Goal: Task Accomplishment & Management: Manage account settings

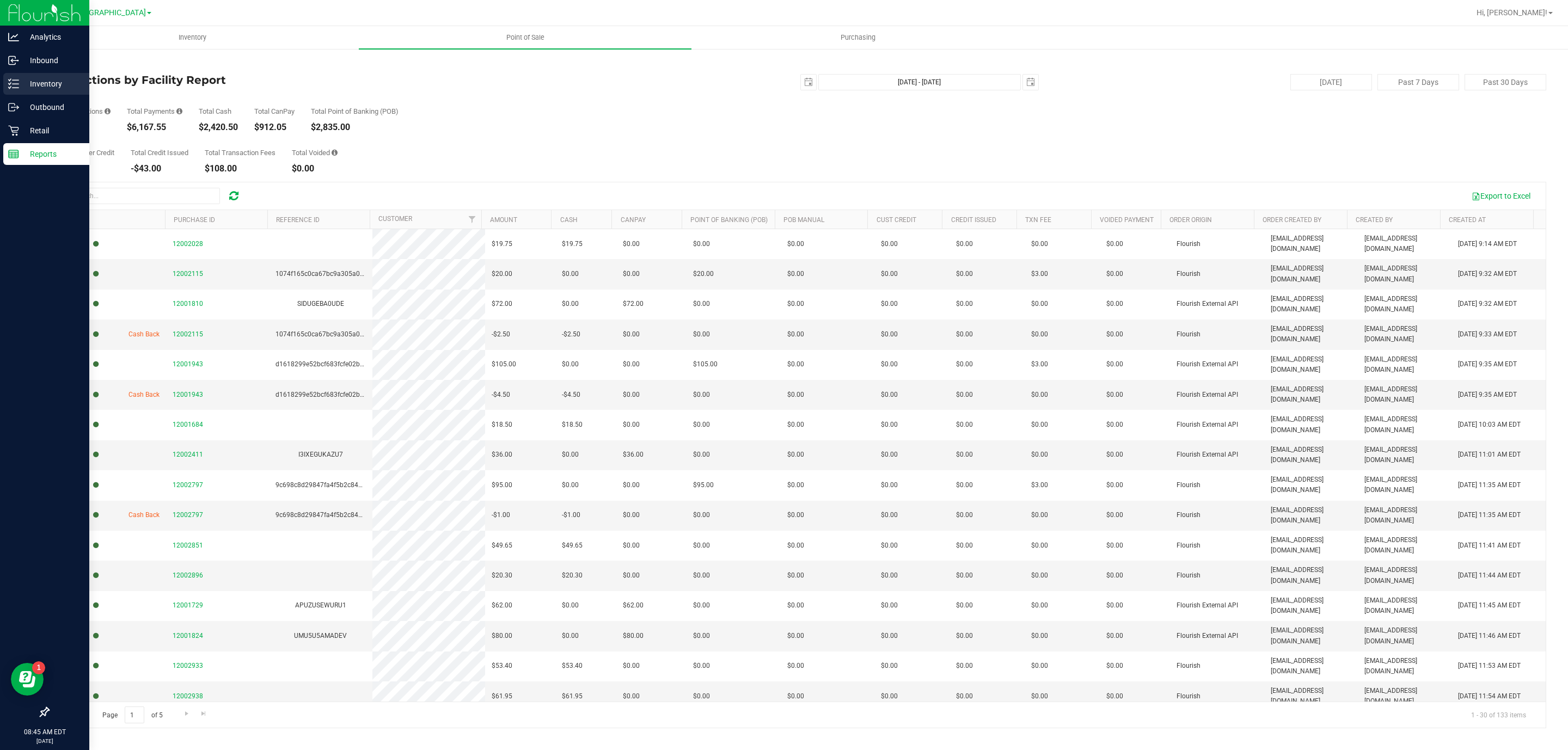
click at [31, 88] on p "Inventory" at bounding box center [51, 84] width 65 height 13
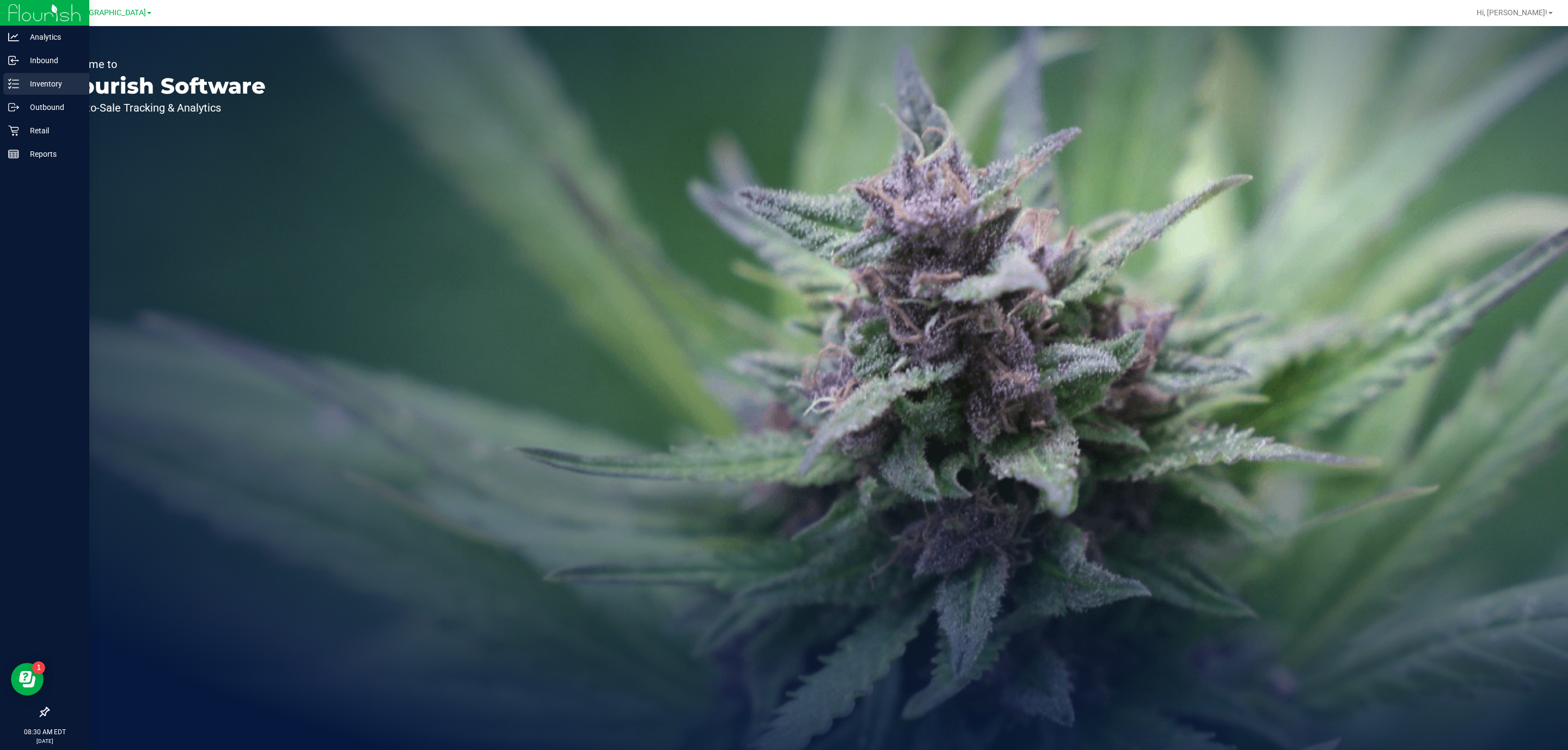
click at [32, 86] on p "Inventory" at bounding box center [51, 84] width 65 height 13
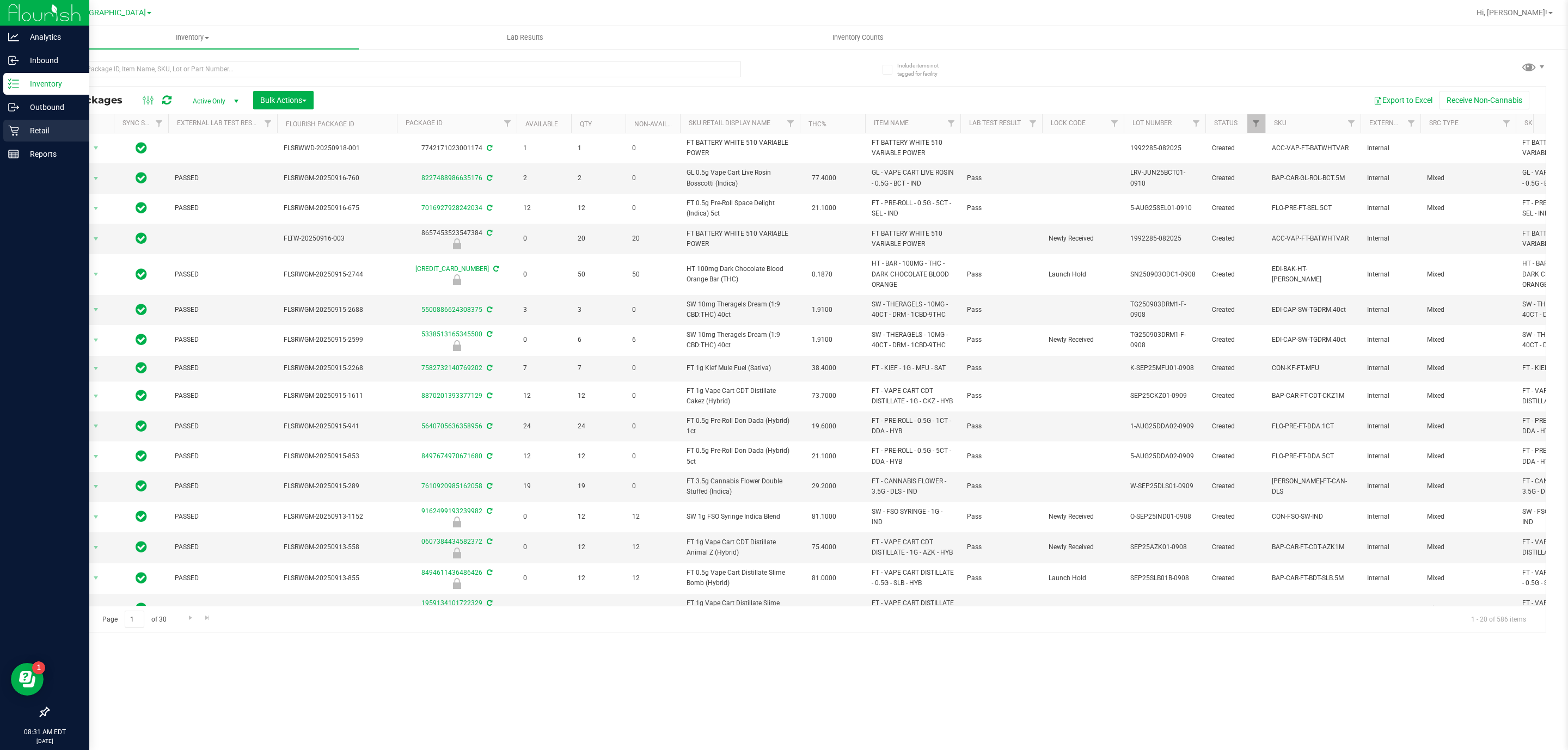
click at [32, 129] on p "Retail" at bounding box center [51, 130] width 65 height 13
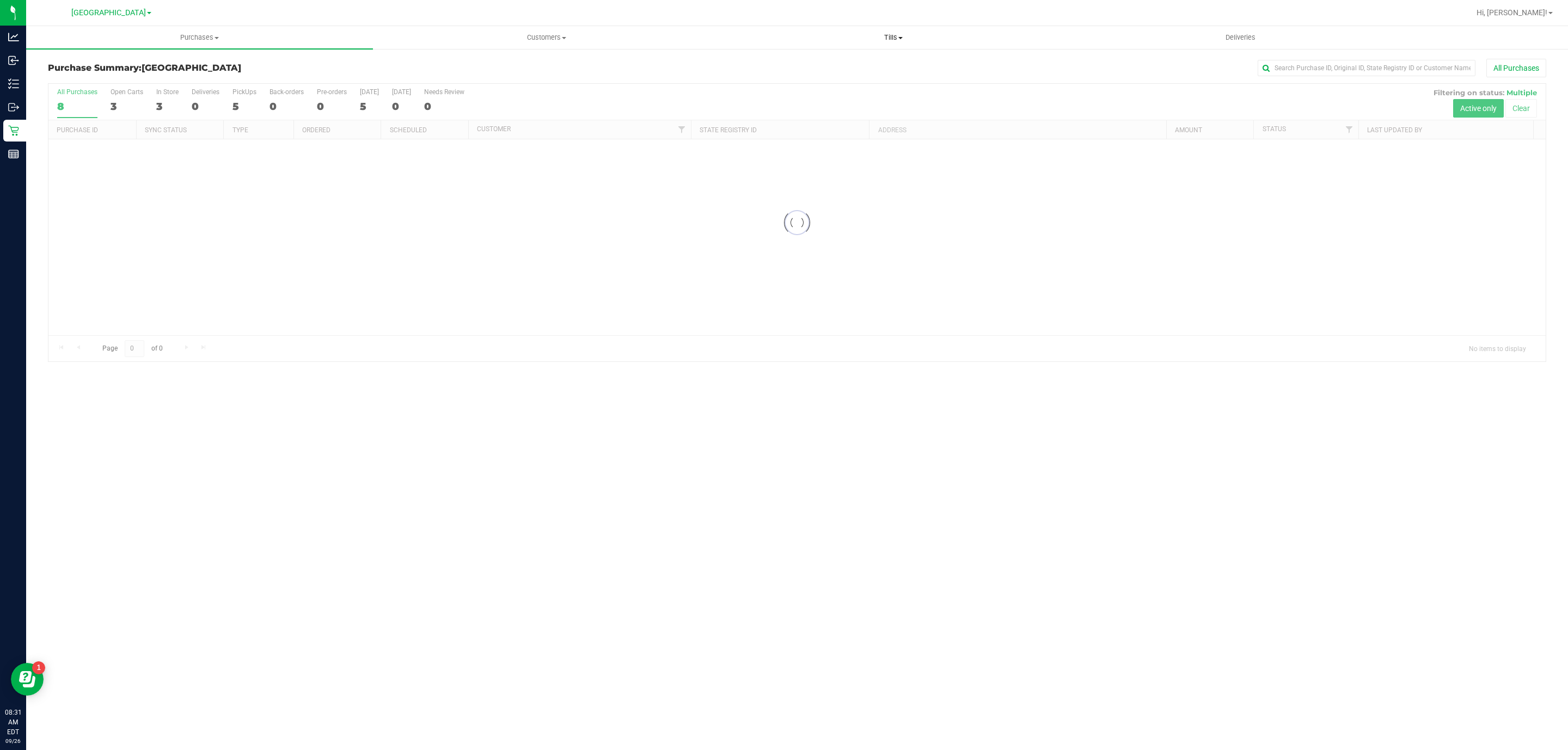
click at [884, 32] on span "Tills" at bounding box center [894, 37] width 346 height 10
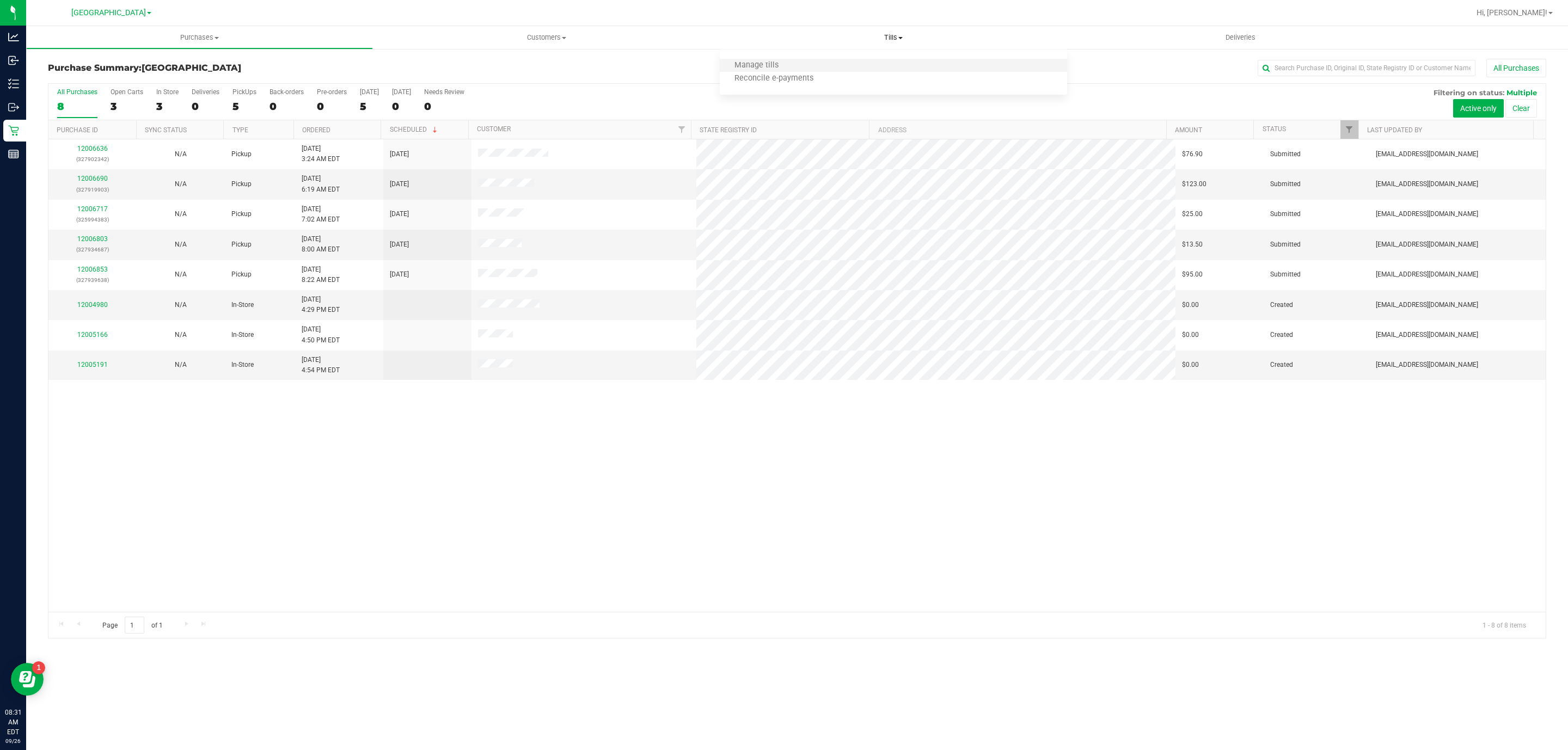
click at [830, 64] on li "Manage tills" at bounding box center [893, 65] width 347 height 13
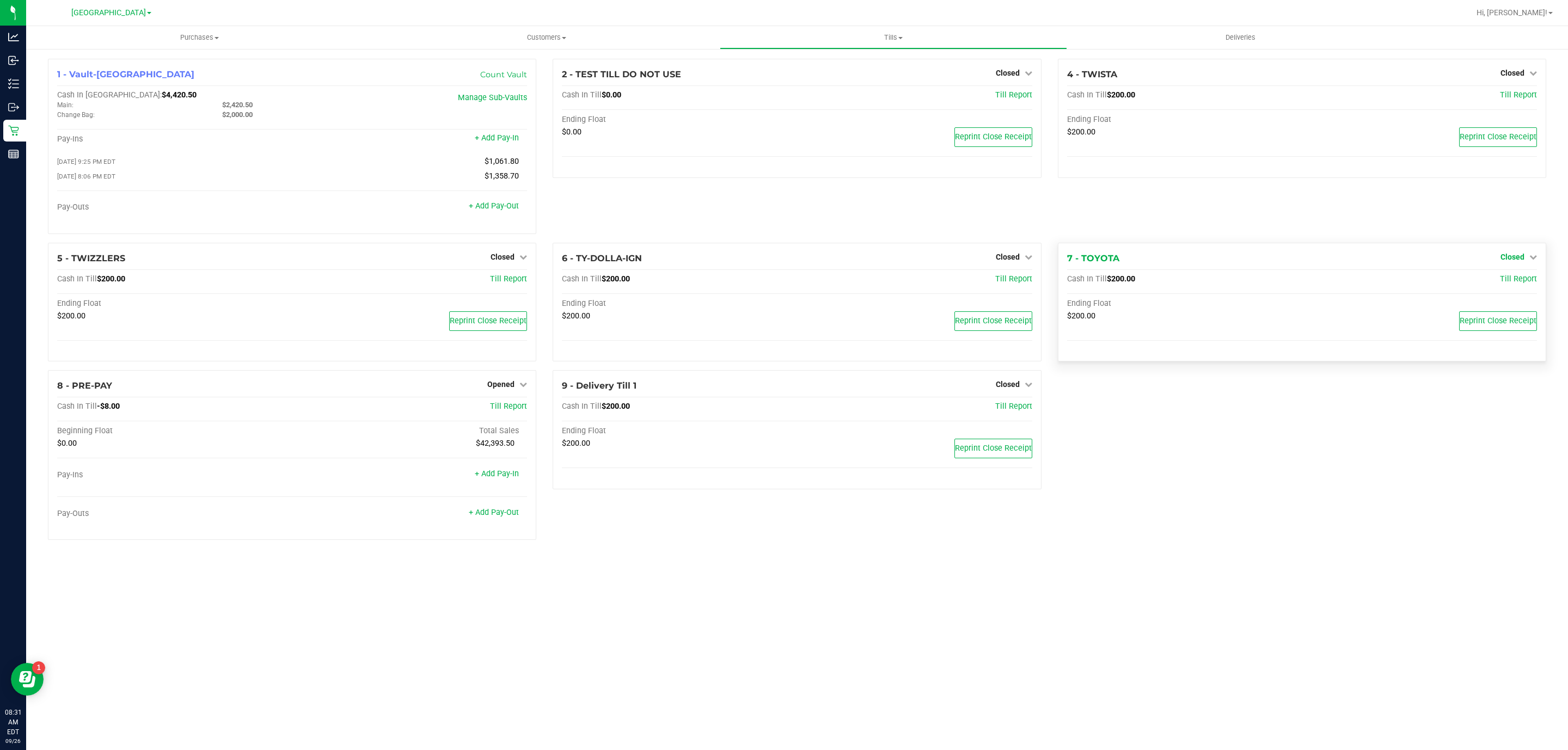
click at [1527, 257] on link "Closed" at bounding box center [1519, 257] width 36 height 9
click at [1510, 278] on link "Open Till" at bounding box center [1512, 279] width 29 height 9
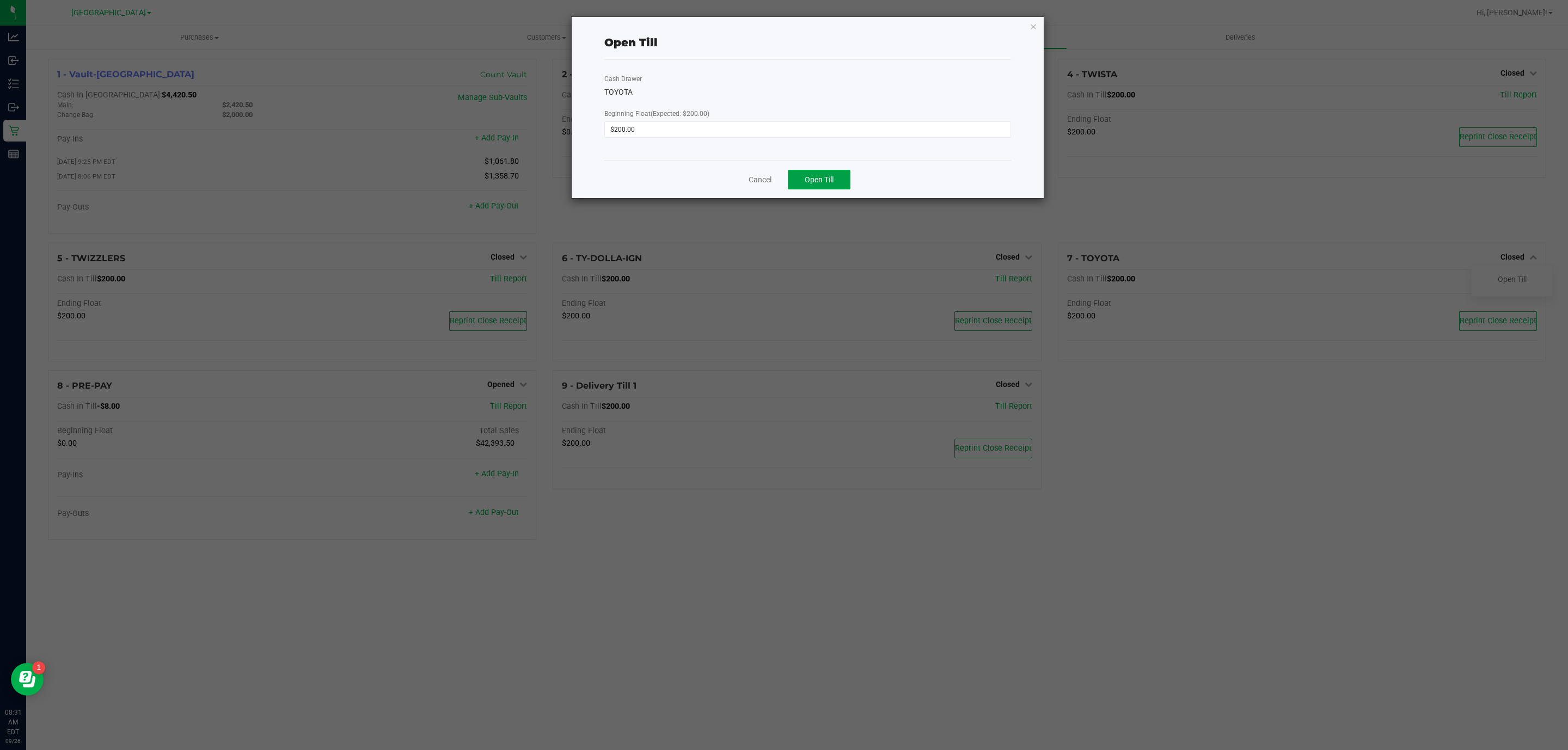
click at [843, 173] on button "Open Till" at bounding box center [819, 180] width 62 height 20
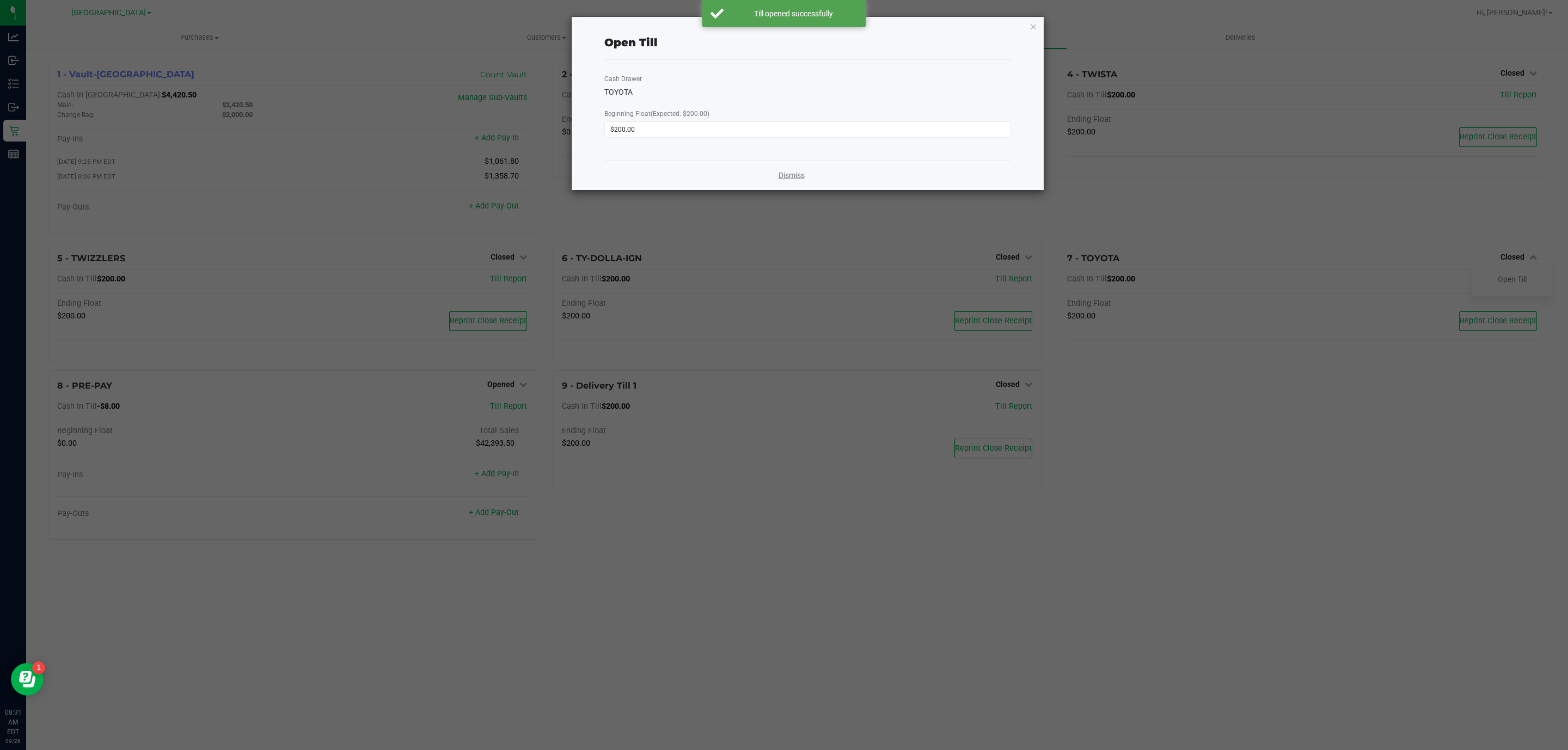
click at [789, 178] on link "Dismiss" at bounding box center [792, 175] width 26 height 11
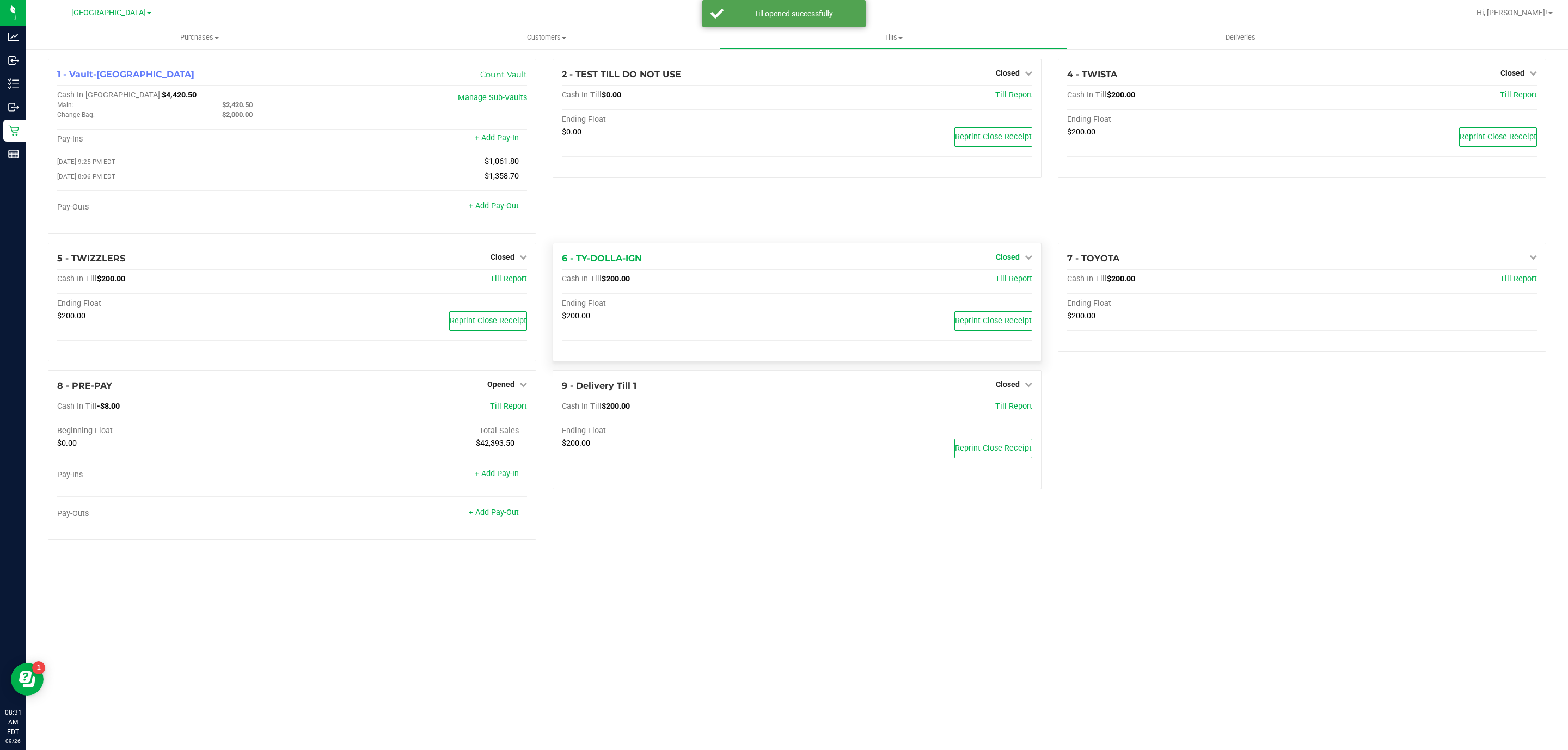
click at [1006, 257] on span "Closed" at bounding box center [1008, 257] width 24 height 9
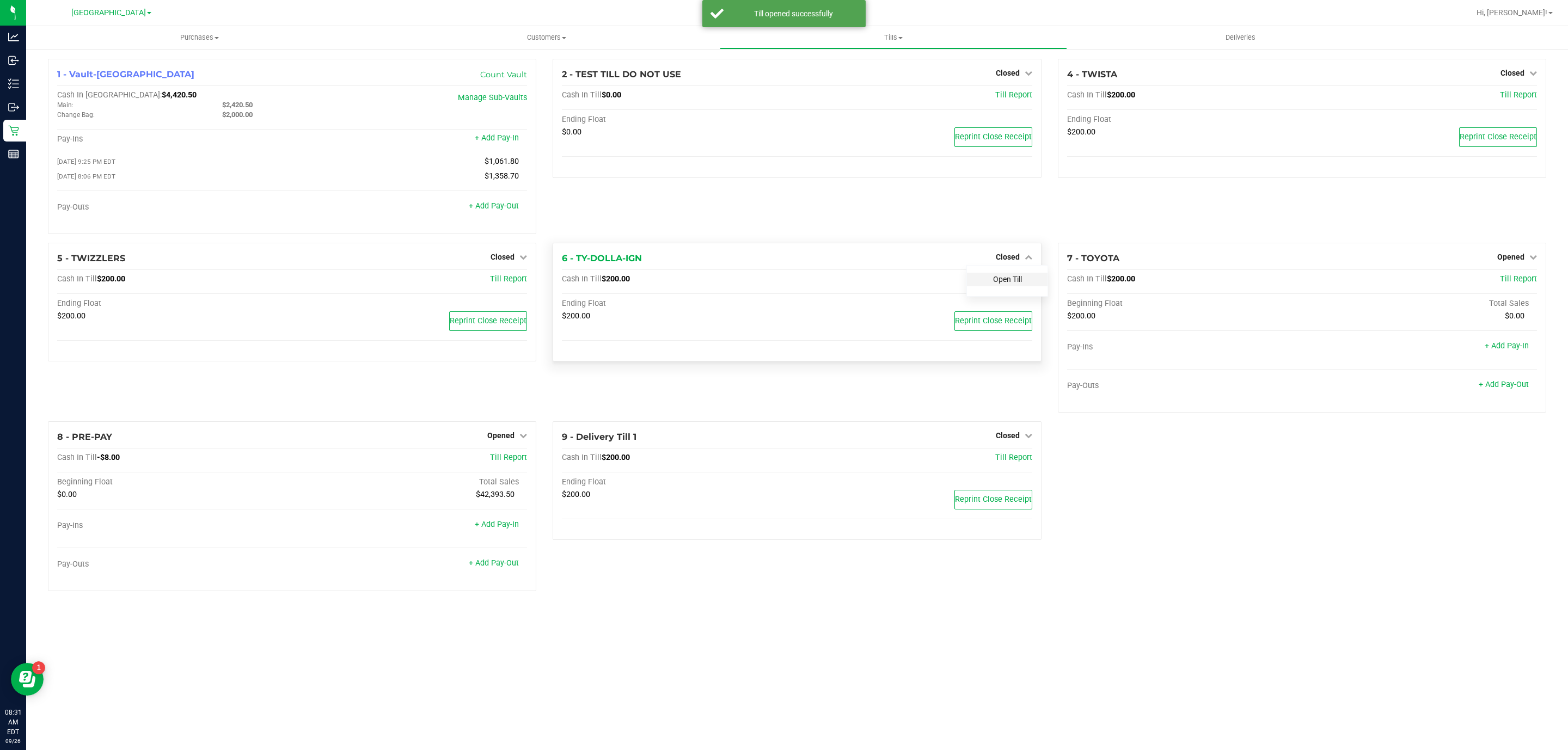
click at [993, 283] on link "Open Till" at bounding box center [1007, 279] width 29 height 9
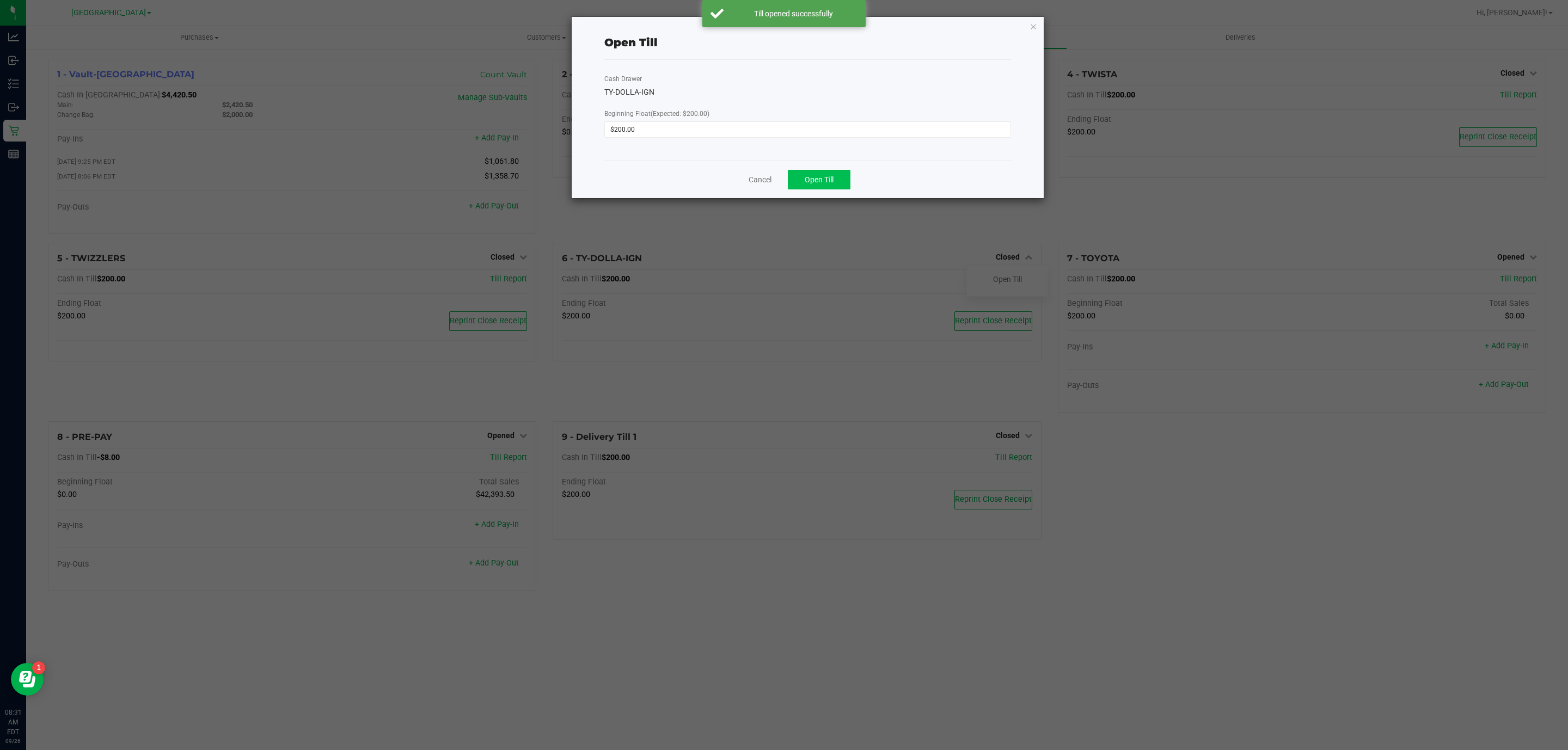
click at [849, 175] on div "Cancel Open Till" at bounding box center [807, 180] width 407 height 38
click at [843, 175] on button "Open Till" at bounding box center [819, 180] width 62 height 20
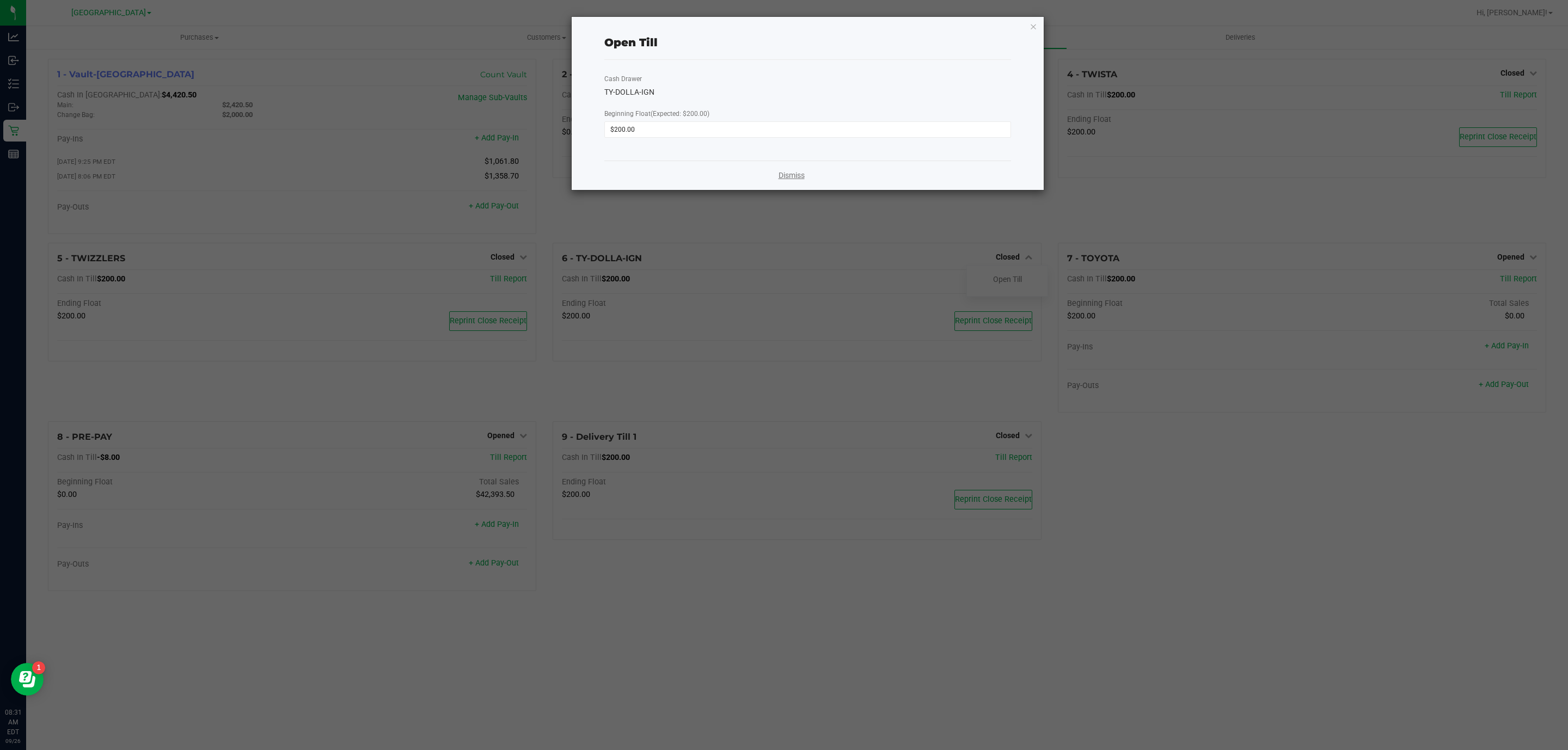
click at [793, 174] on link "Dismiss" at bounding box center [792, 175] width 26 height 11
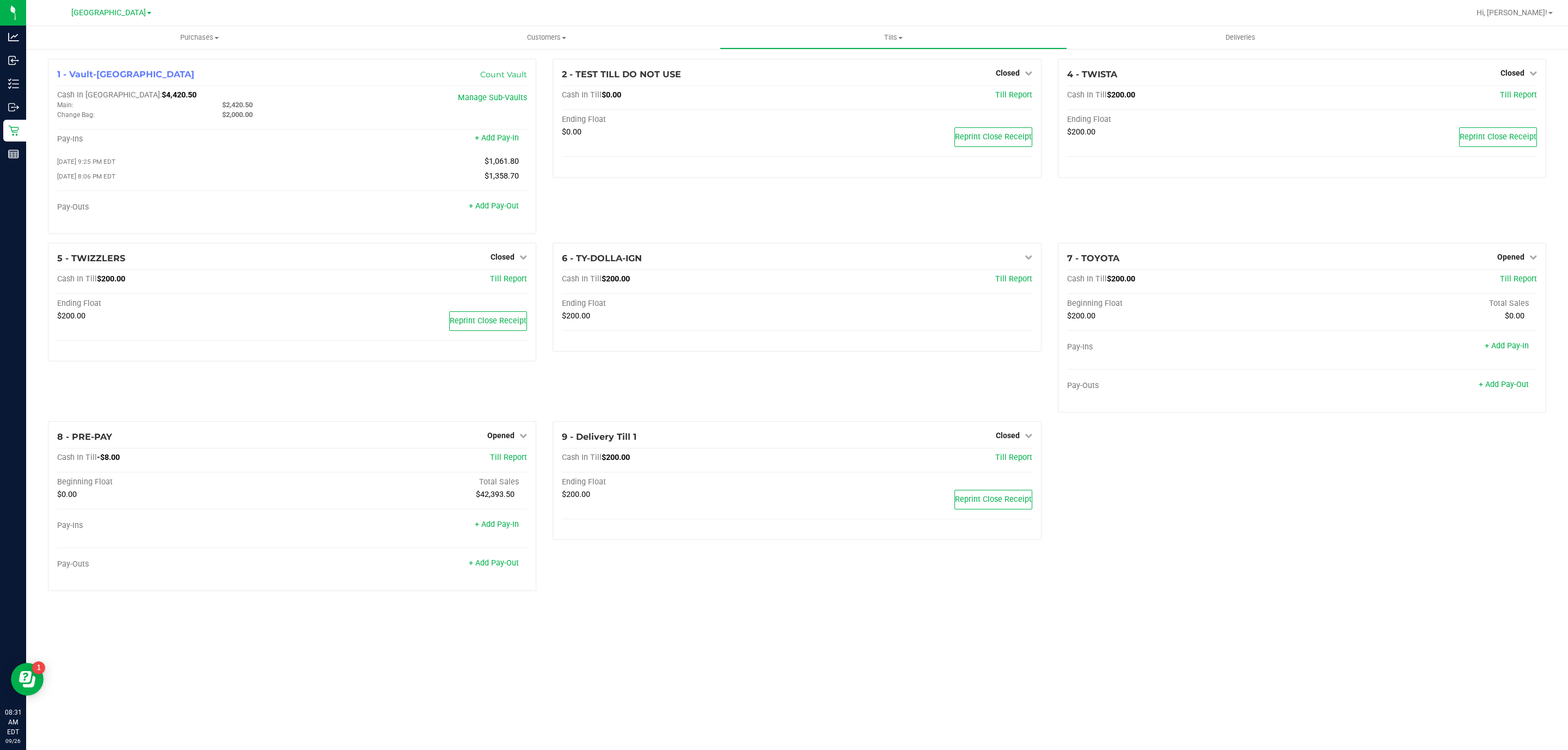
click at [789, 203] on div "2 - TEST TILL DO NOT USE Closed Open Till Cash In Till $0.00 Till Report Ending…" at bounding box center [797, 150] width 505 height 184
click at [788, 203] on div "2 - TEST TILL DO NOT USE Closed Open Till Cash In Till $0.00 Till Report Ending…" at bounding box center [797, 150] width 505 height 184
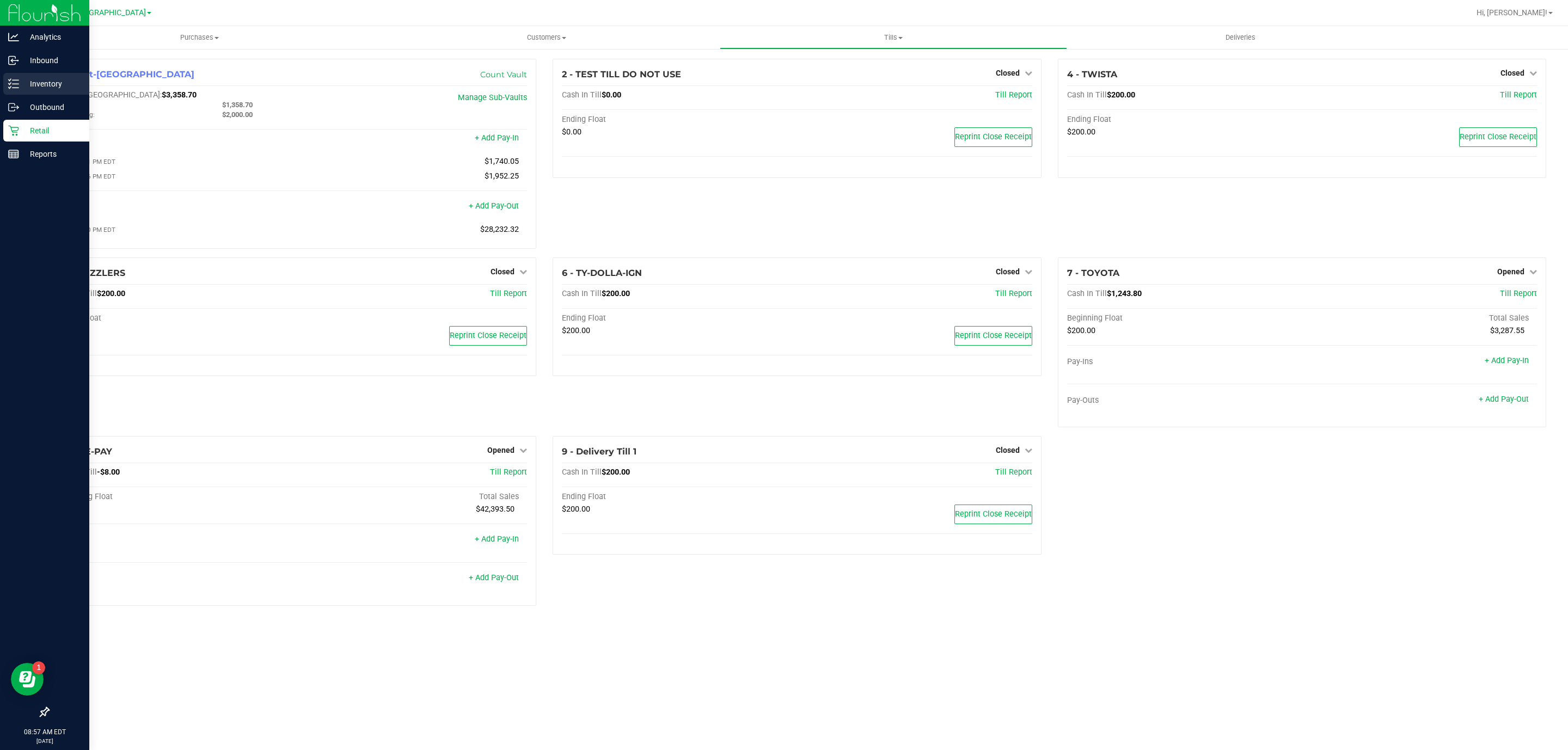
click at [41, 79] on p "Inventory" at bounding box center [51, 84] width 65 height 13
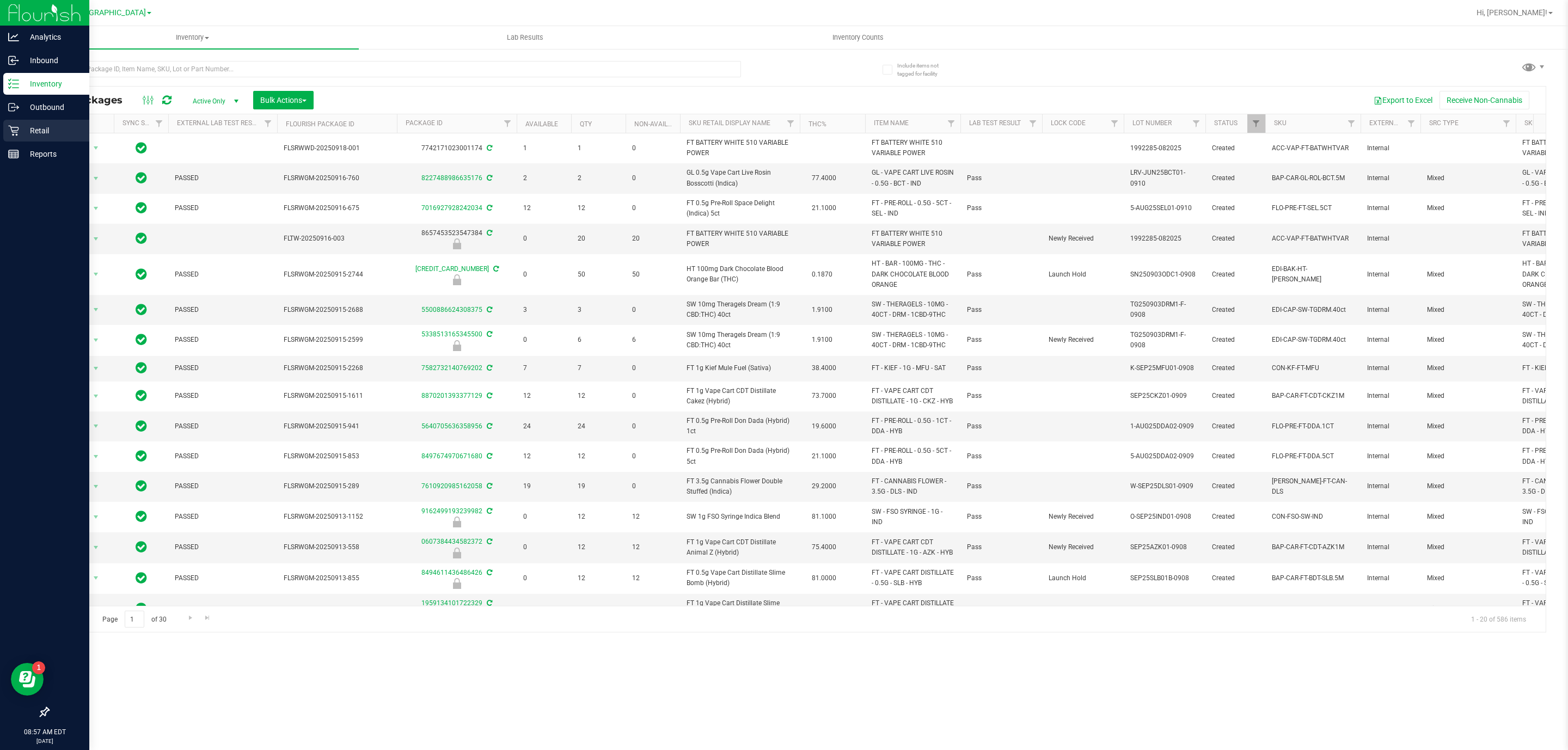
click at [68, 131] on p "Retail" at bounding box center [51, 130] width 65 height 13
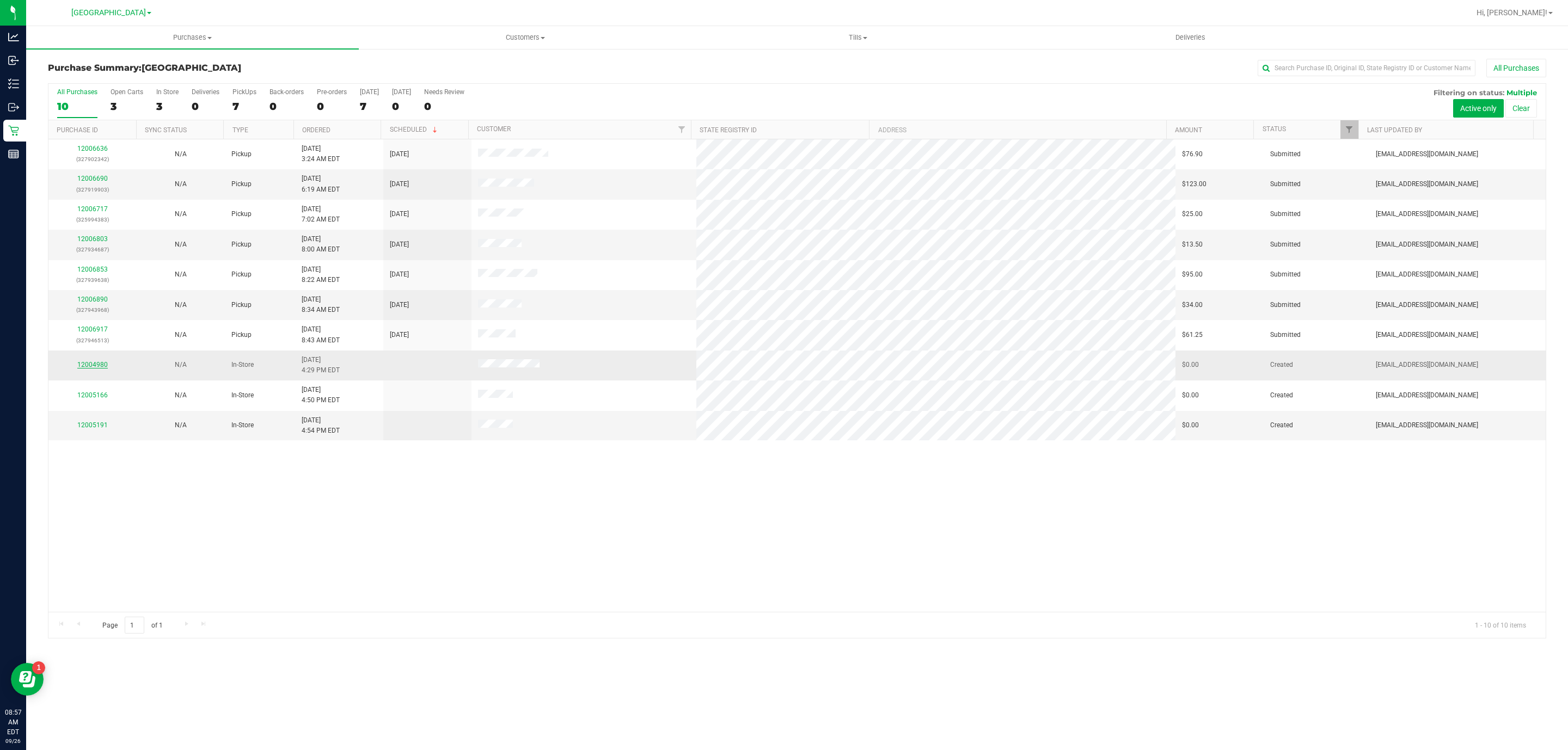
click at [102, 366] on link "12004980" at bounding box center [93, 365] width 31 height 8
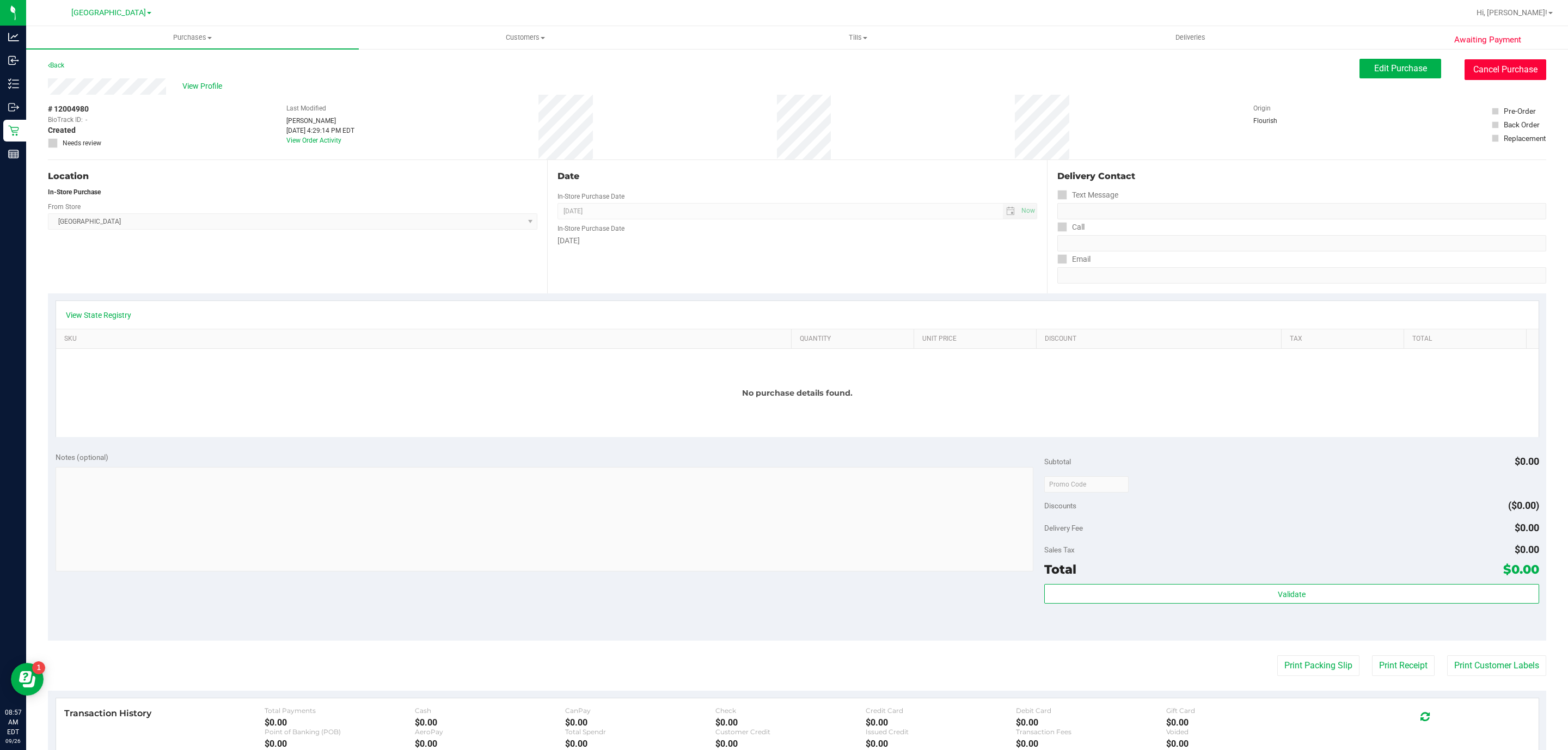
click at [1472, 67] on button "Cancel Purchase" at bounding box center [1506, 70] width 82 height 21
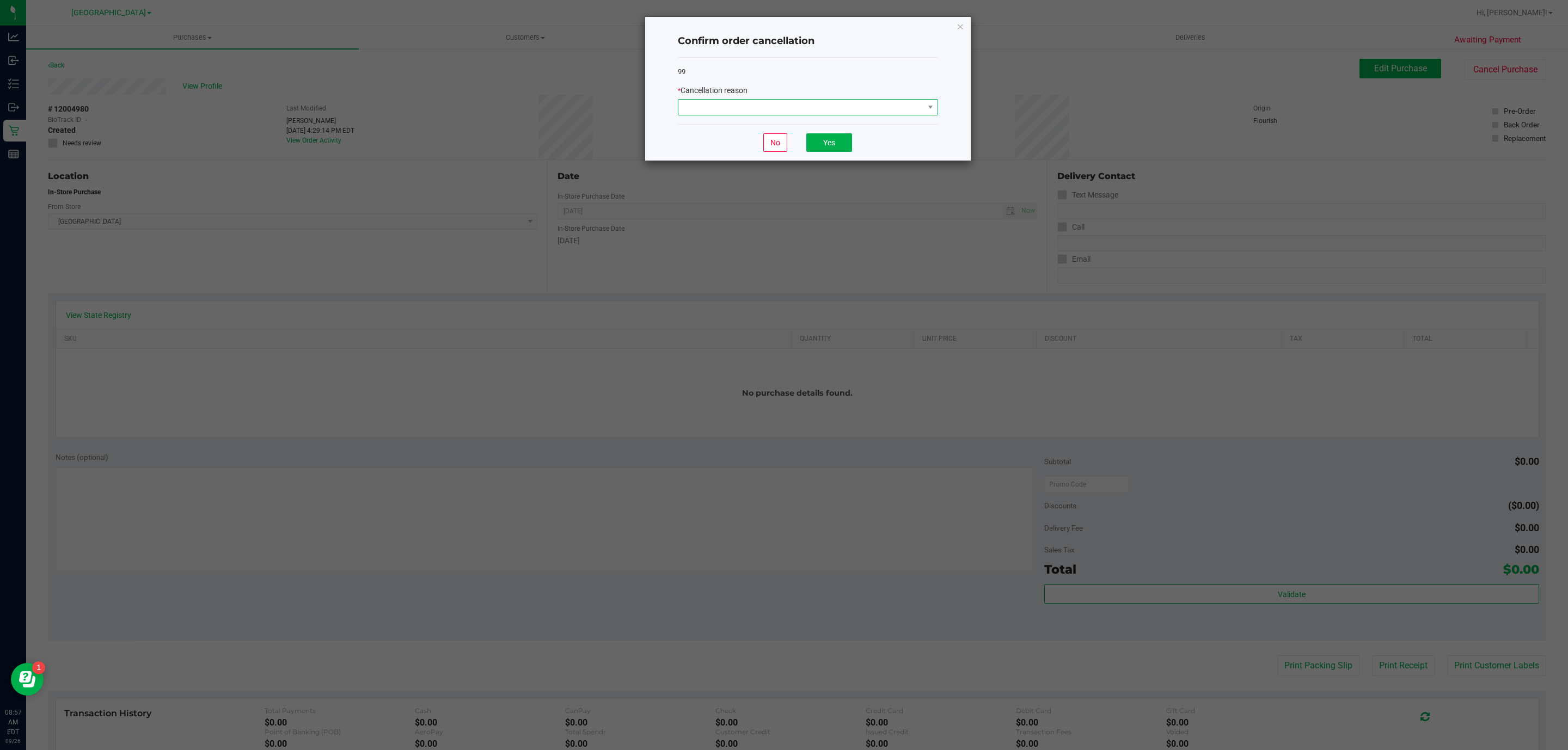
click at [880, 109] on span at bounding box center [801, 107] width 245 height 15
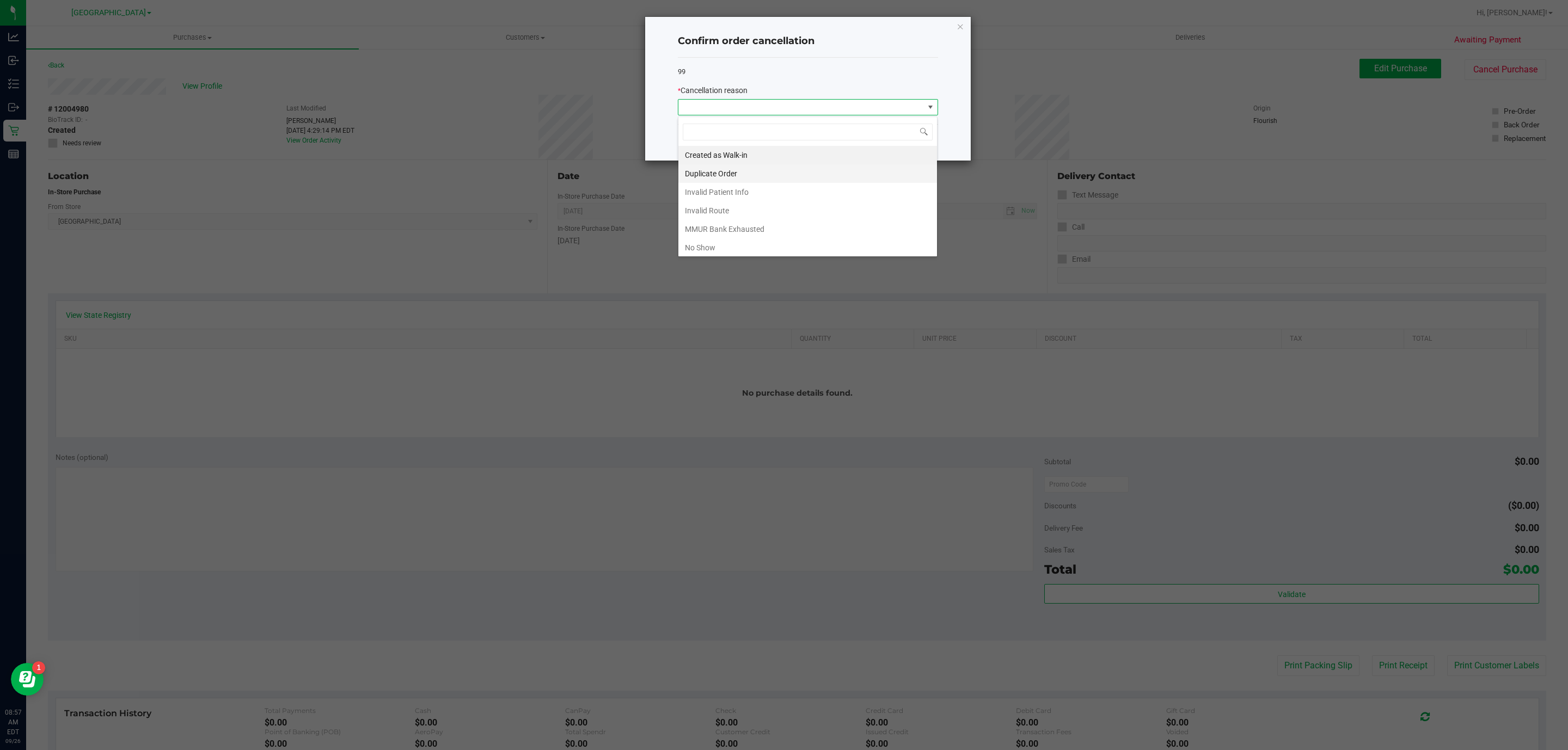
scroll to position [17, 260]
click at [822, 247] on li "No Show" at bounding box center [808, 247] width 259 height 19
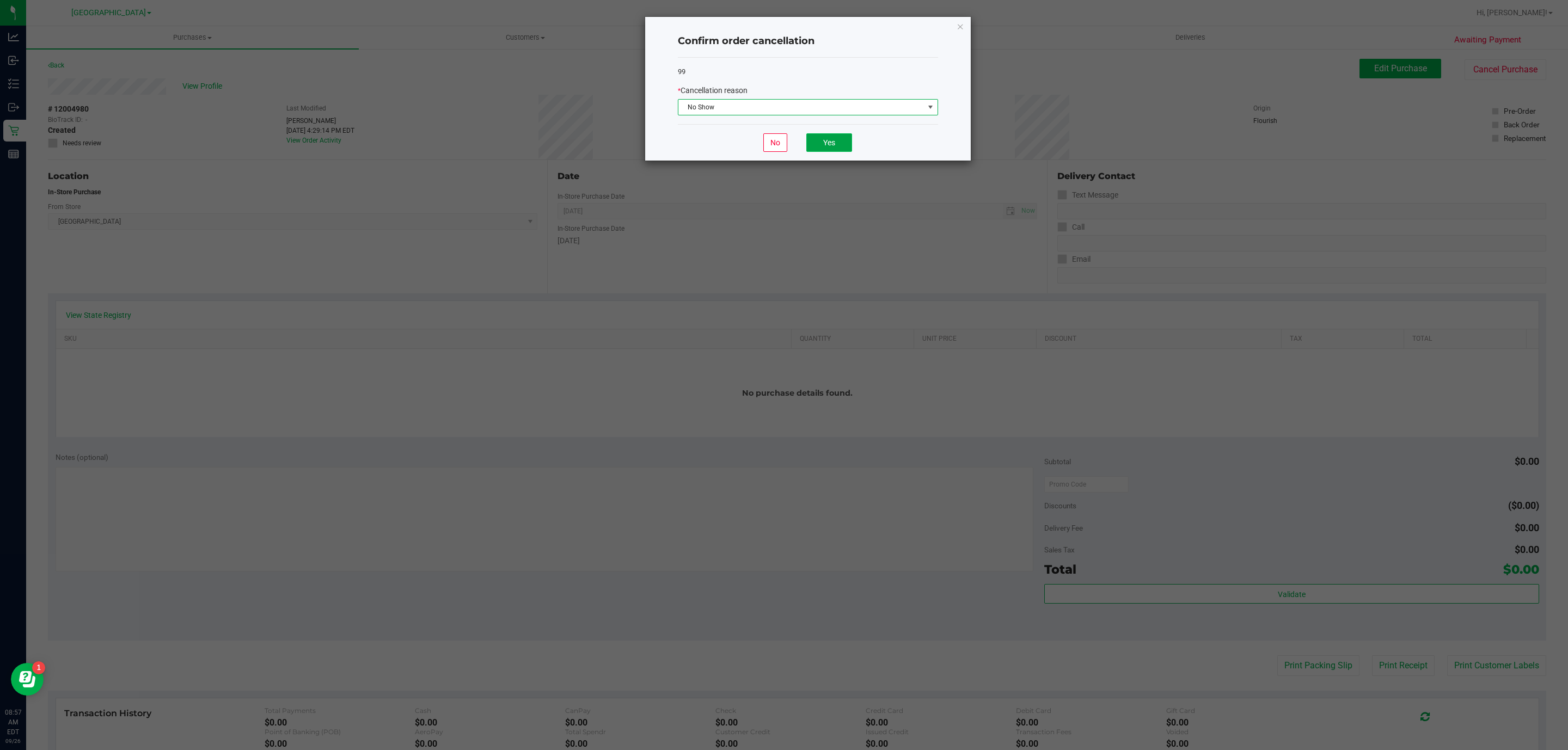
click at [845, 142] on button "Yes" at bounding box center [829, 142] width 46 height 19
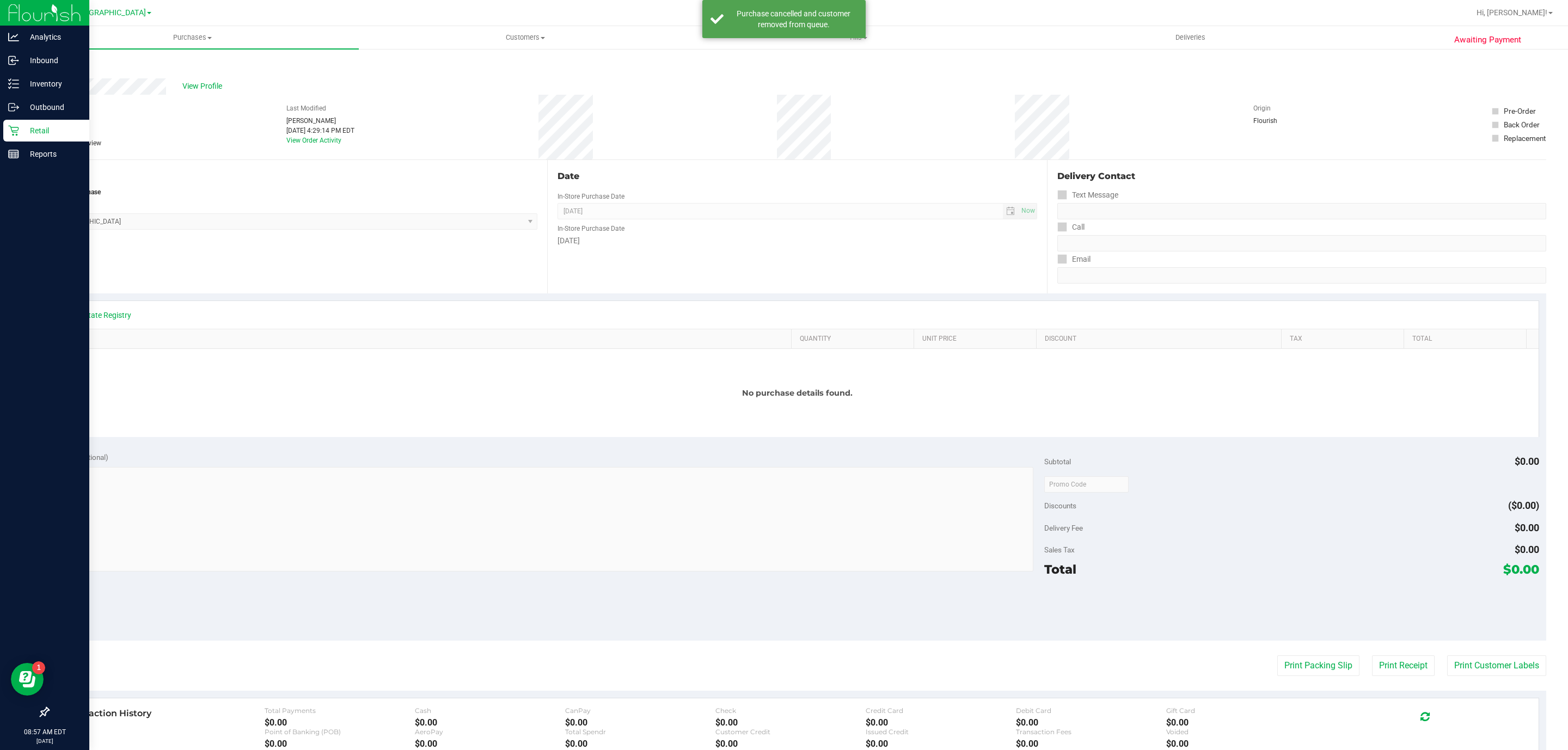
click at [32, 128] on p "Retail" at bounding box center [51, 130] width 65 height 13
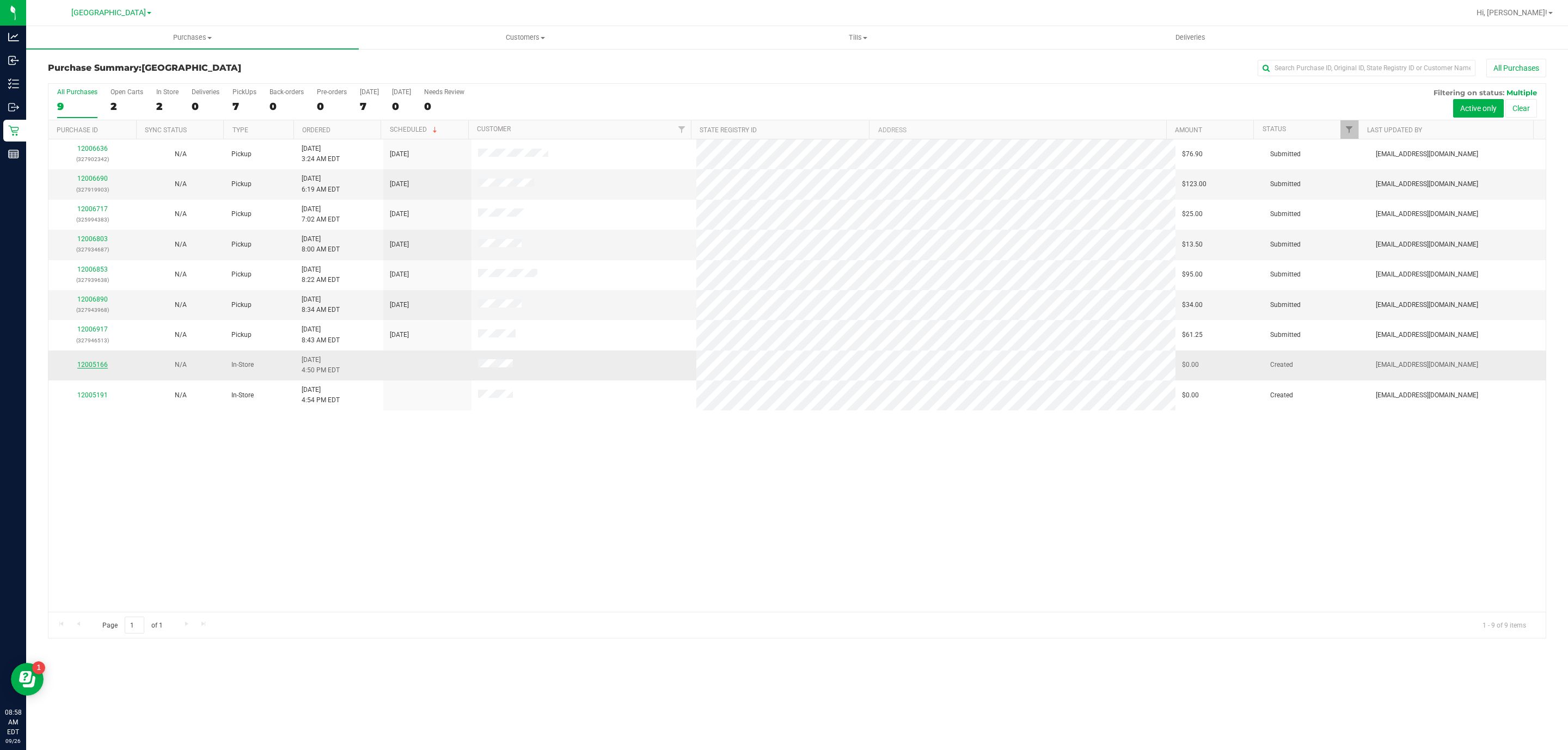
click at [96, 369] on link "12005166" at bounding box center [93, 365] width 31 height 8
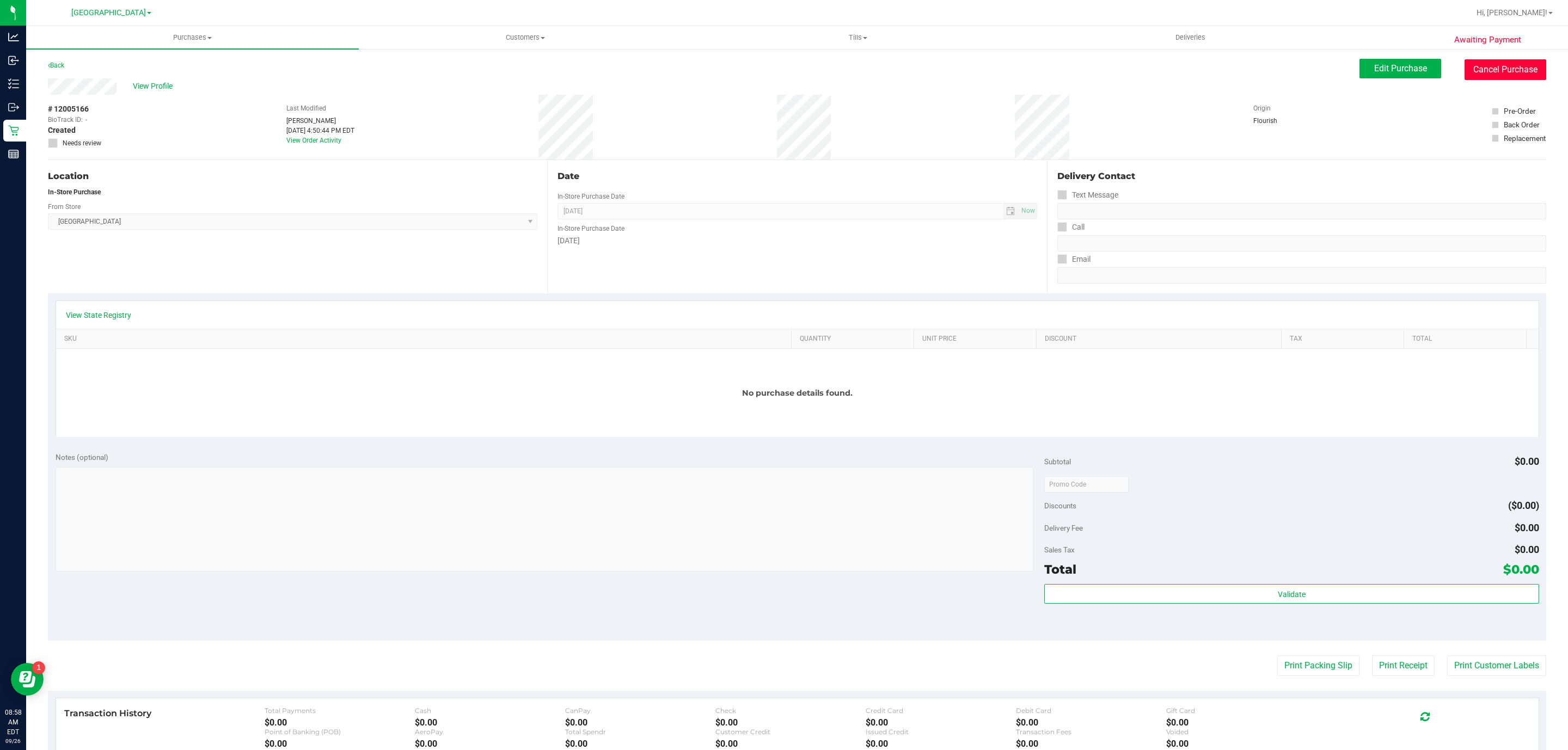
click at [1469, 61] on button "Cancel Purchase" at bounding box center [1506, 70] width 82 height 21
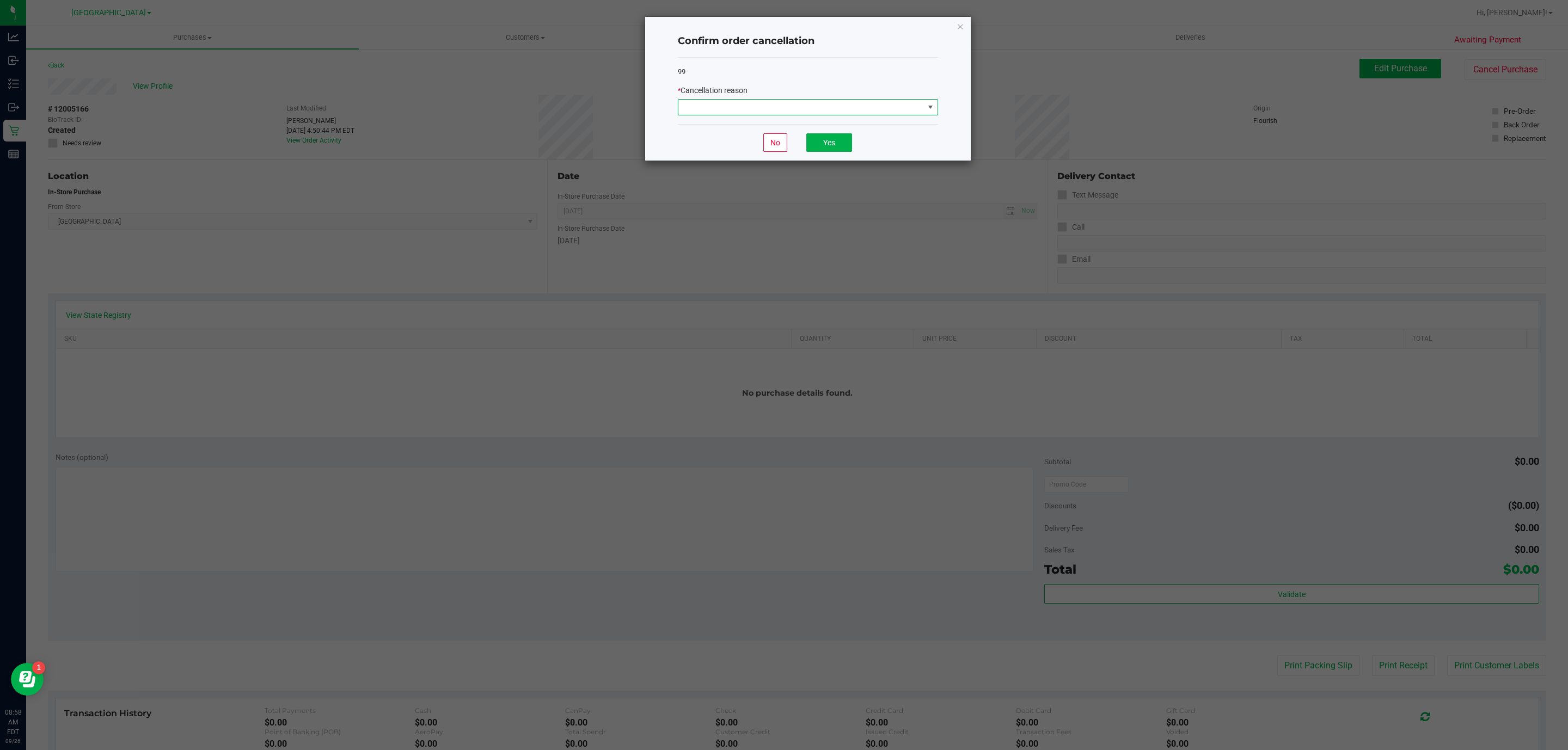
click at [863, 110] on span at bounding box center [801, 107] width 245 height 15
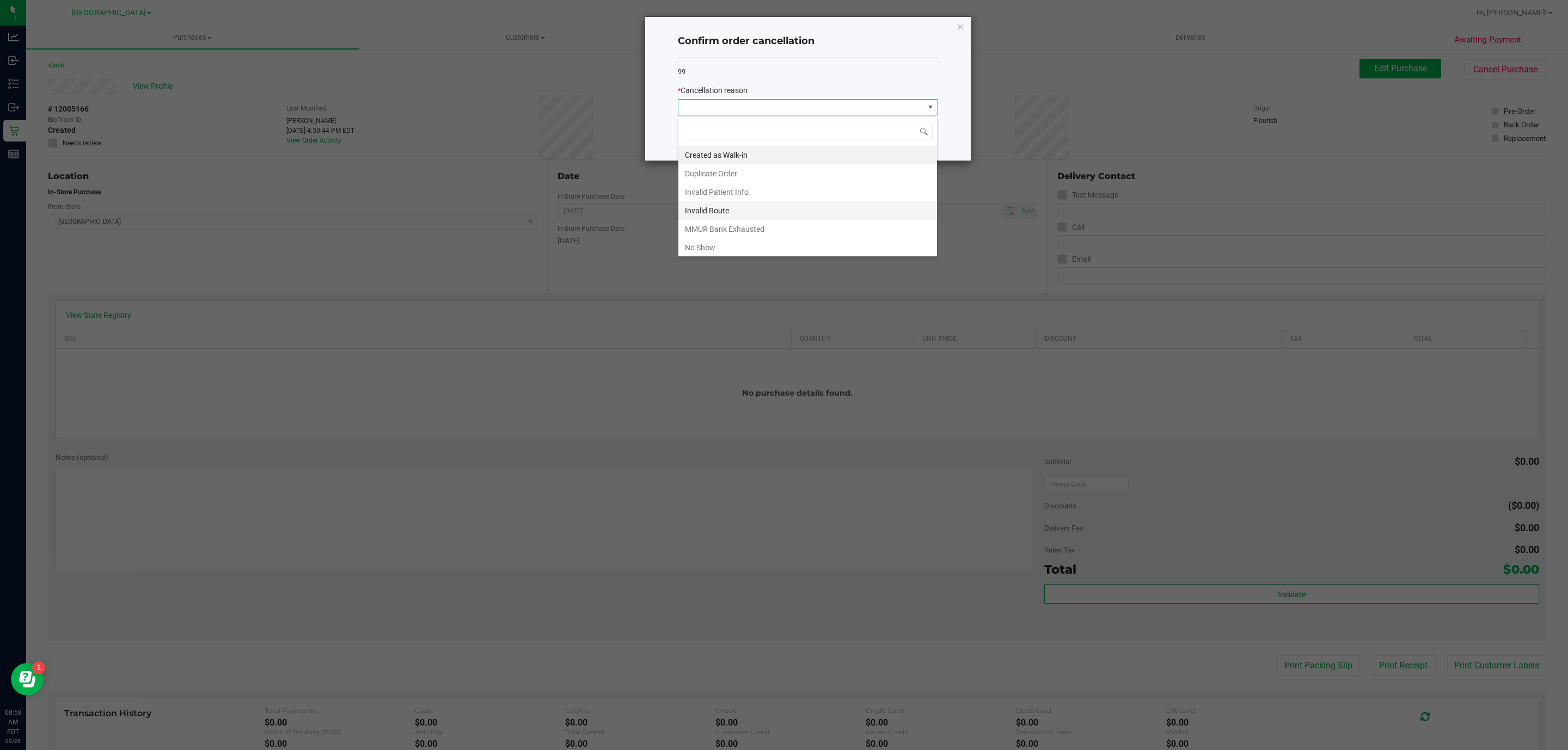
scroll to position [17, 260]
click at [773, 245] on li "No Show" at bounding box center [808, 247] width 259 height 19
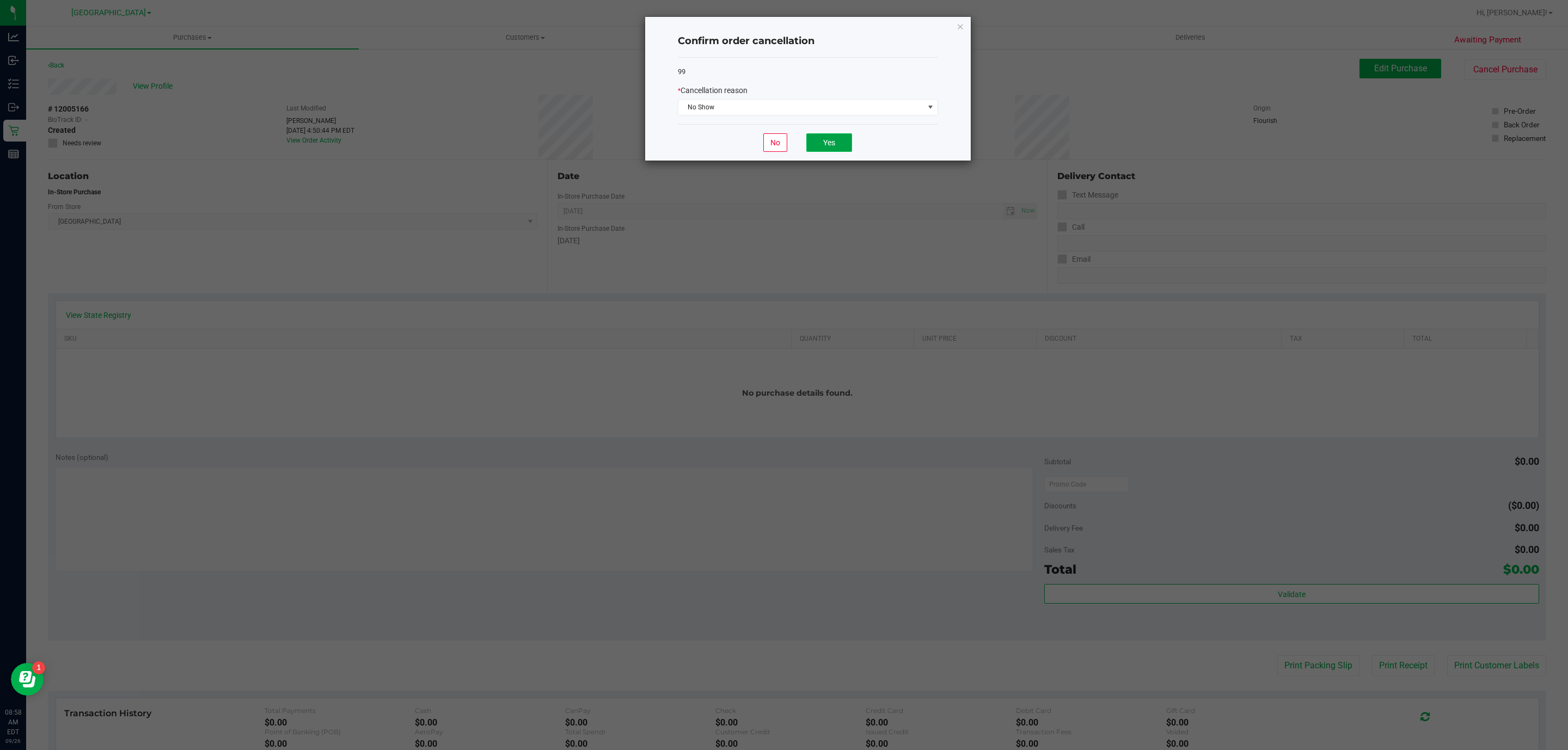
click at [825, 145] on button "Yes" at bounding box center [829, 142] width 46 height 19
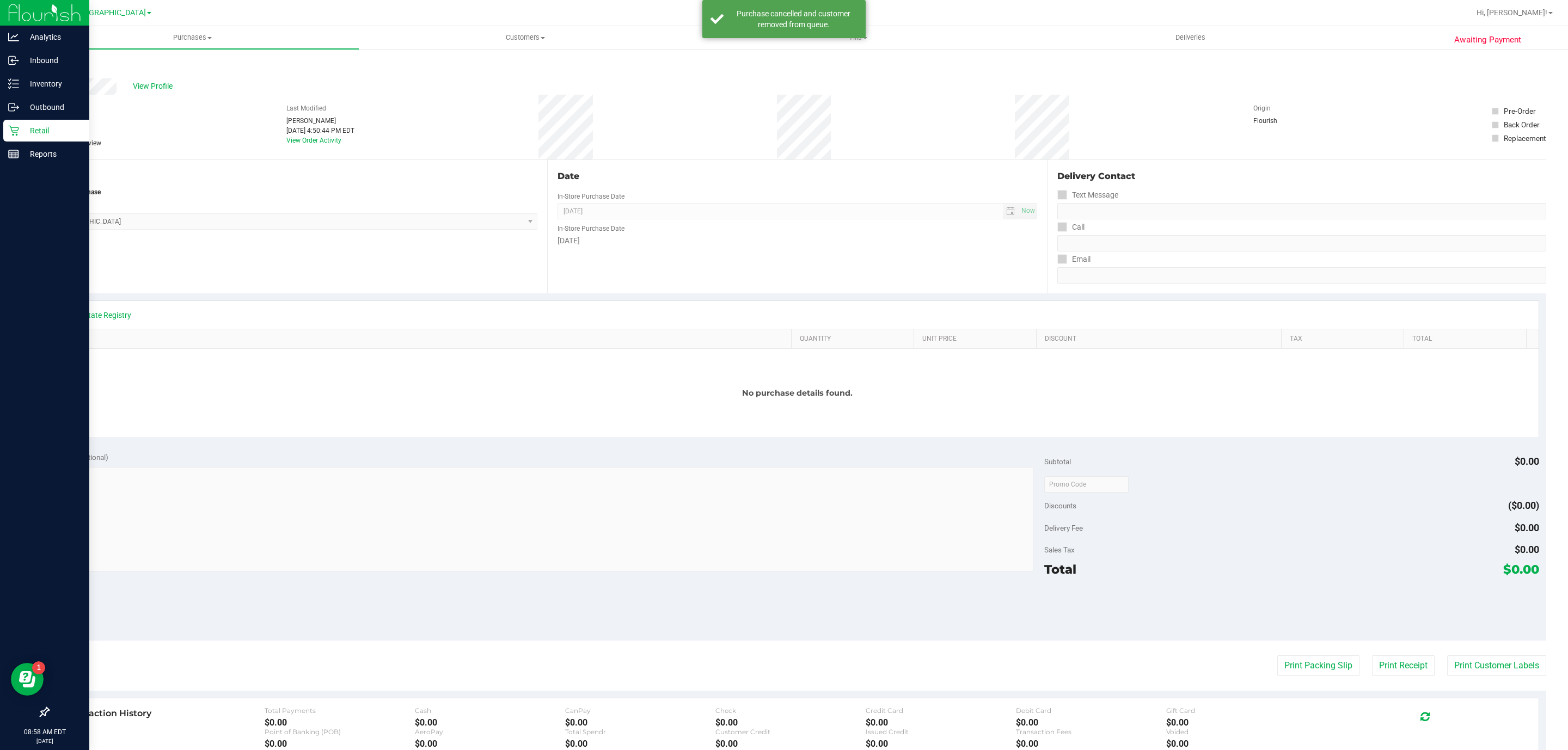
click at [14, 127] on icon at bounding box center [14, 131] width 11 height 11
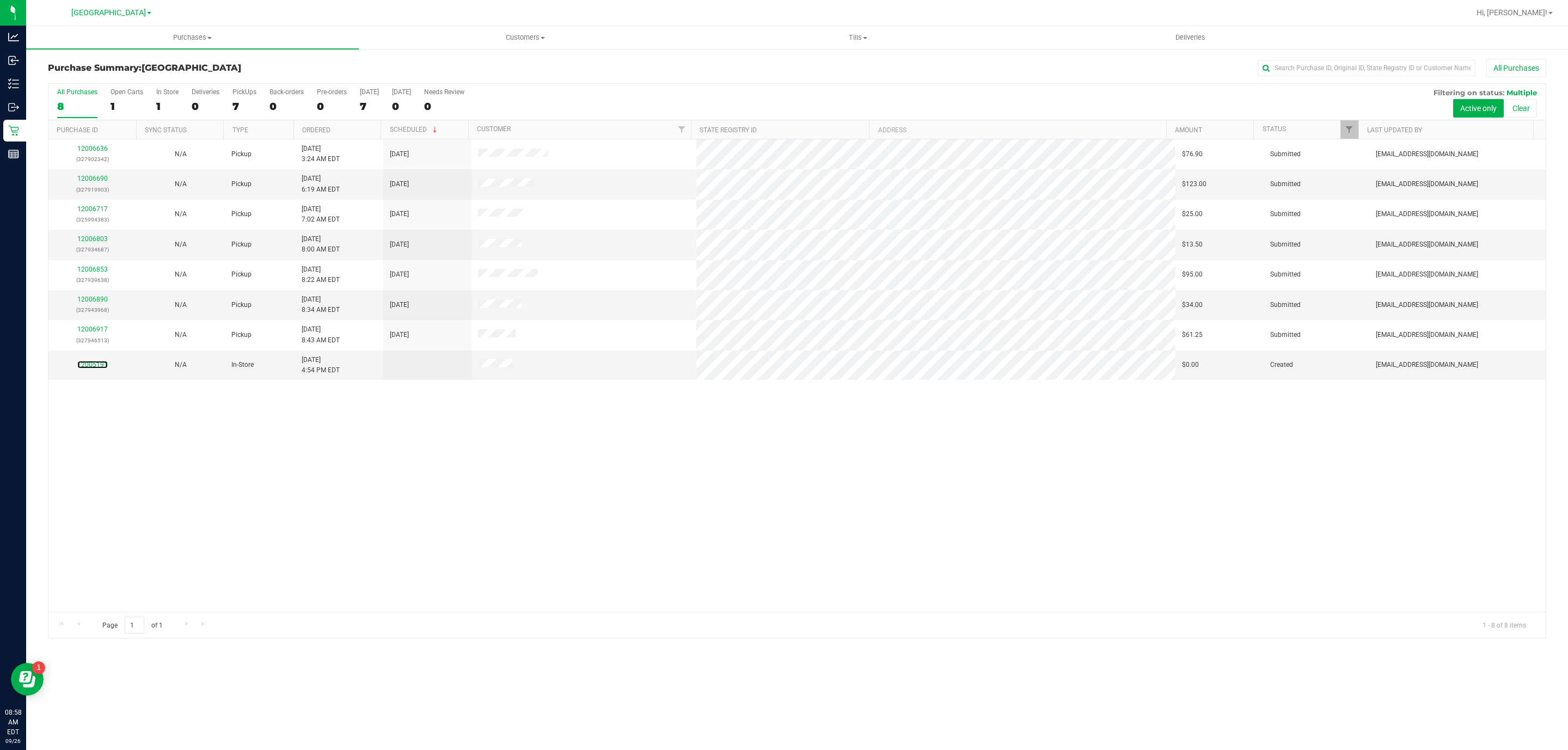
click at [93, 369] on link "12005191" at bounding box center [93, 365] width 31 height 8
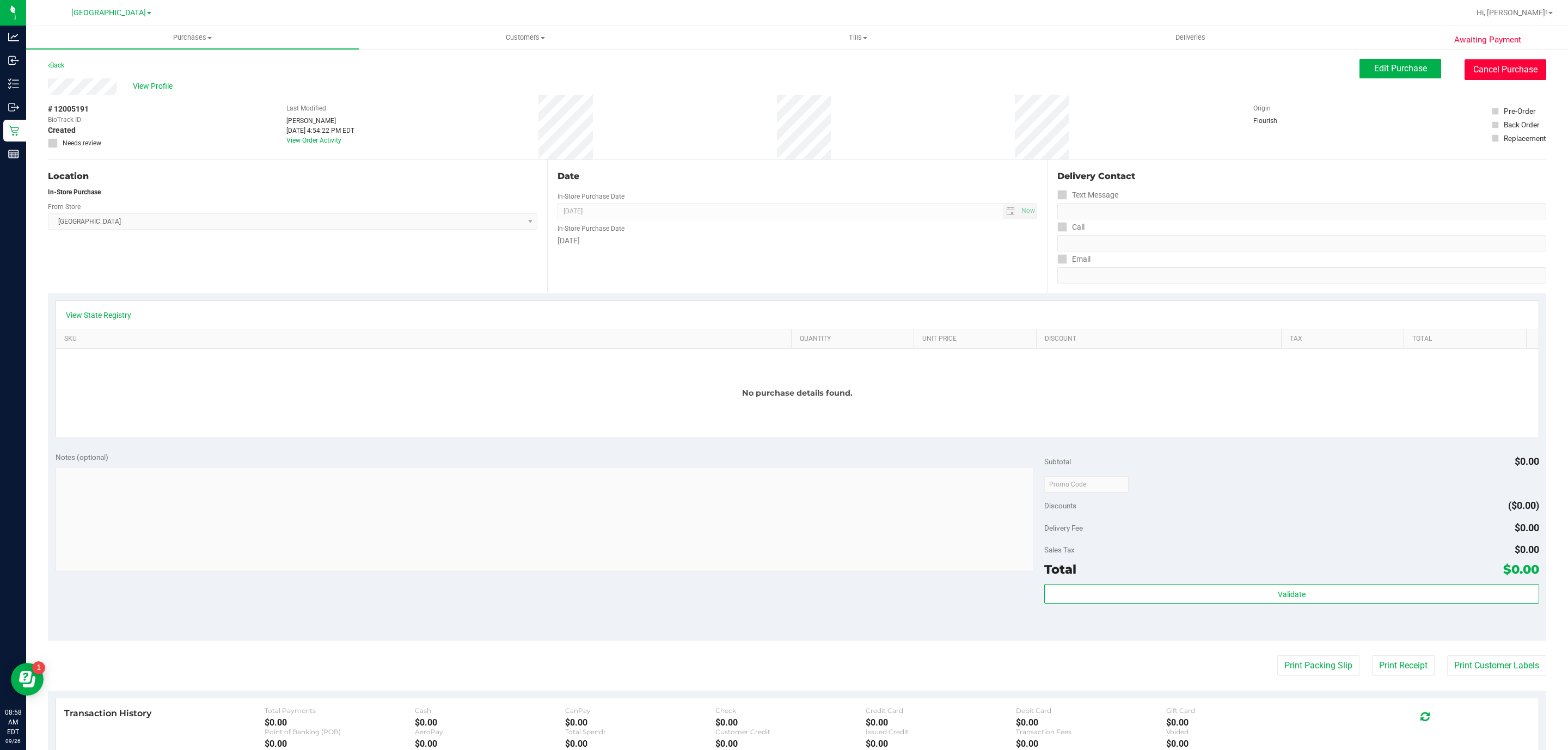
click at [1478, 68] on button "Cancel Purchase" at bounding box center [1506, 70] width 82 height 21
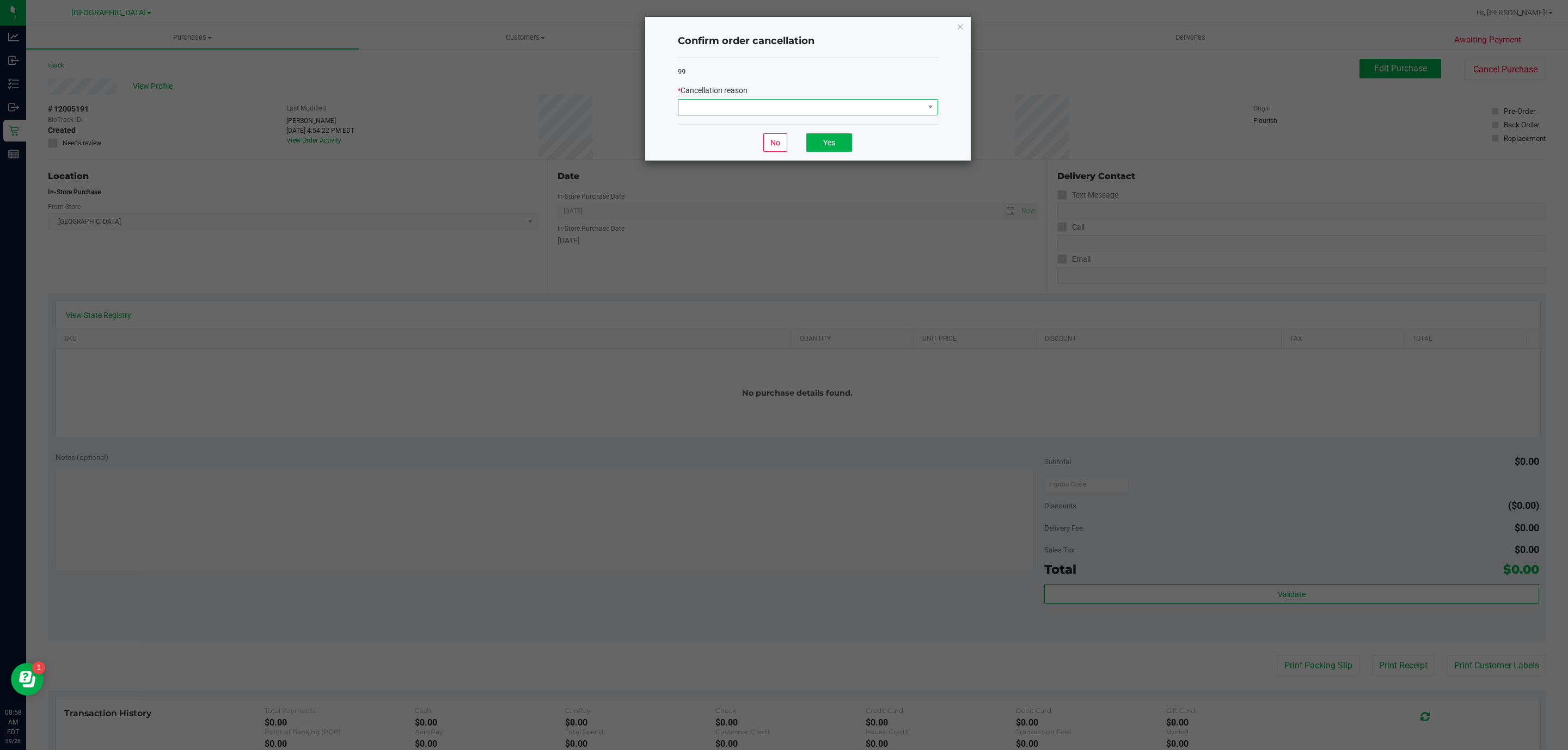
click at [902, 109] on span at bounding box center [801, 107] width 245 height 15
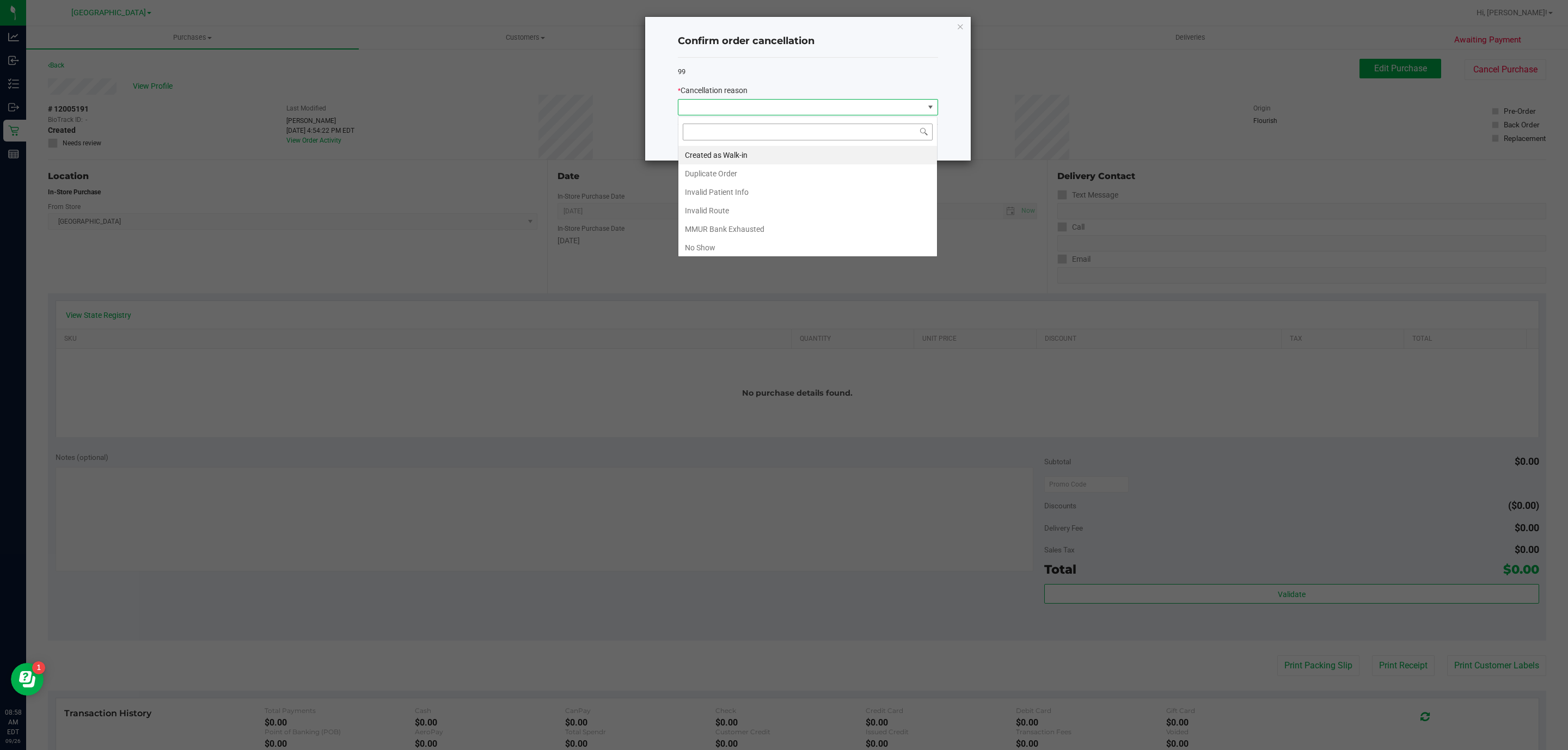
scroll to position [17, 260]
click at [819, 249] on li "No Show" at bounding box center [808, 247] width 259 height 19
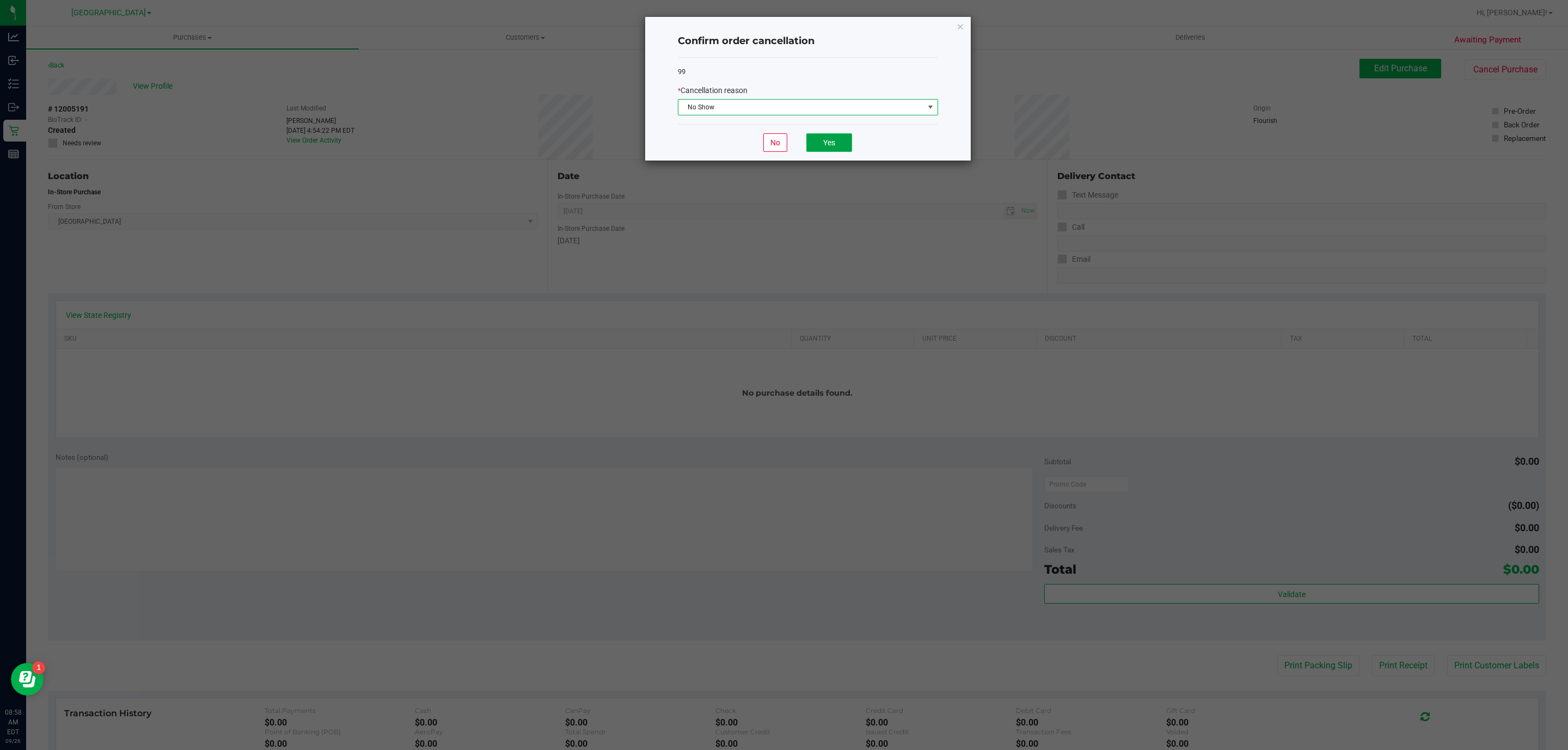
click at [831, 152] on button "Yes" at bounding box center [829, 142] width 46 height 19
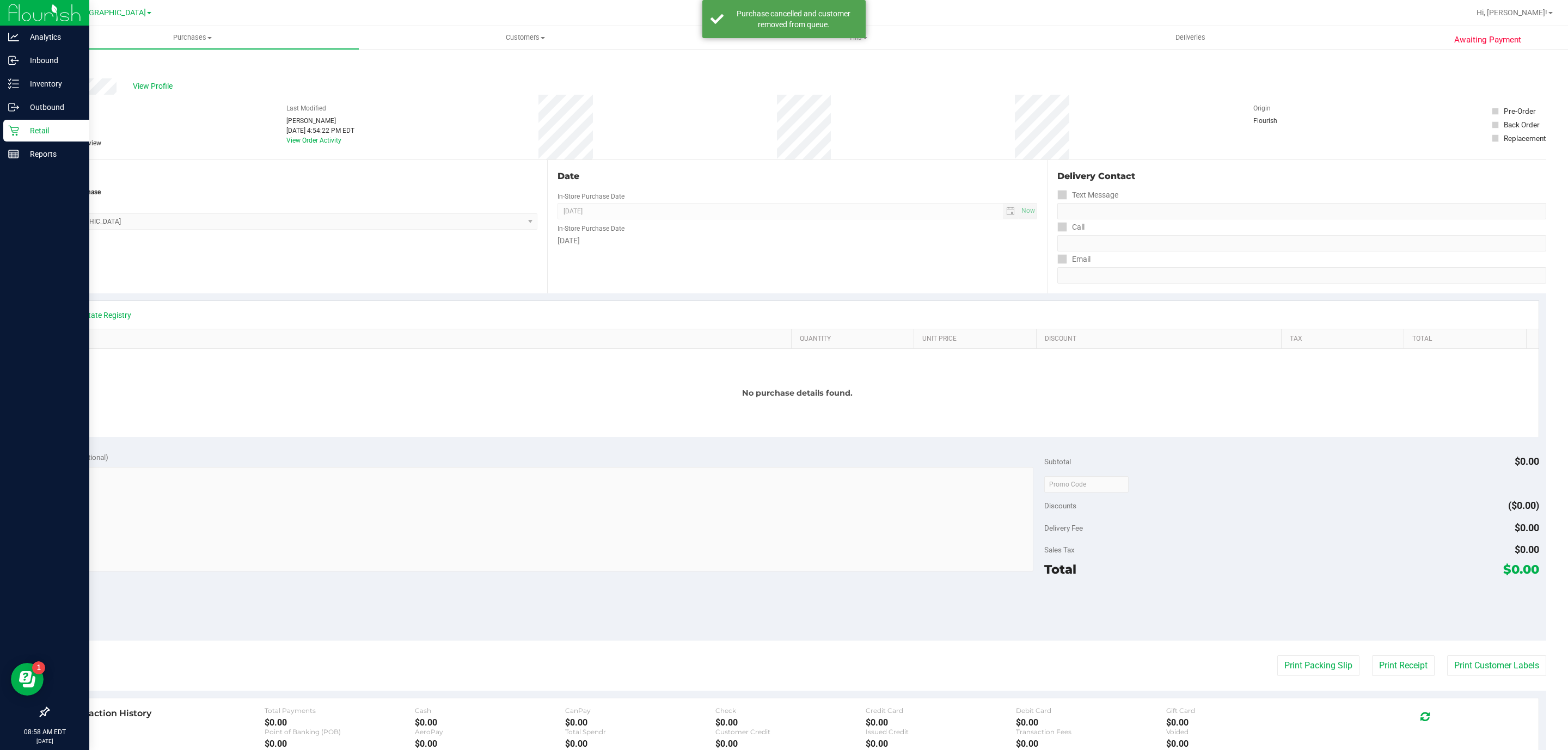
click at [35, 120] on div "Retail" at bounding box center [46, 130] width 86 height 22
